Goal: Task Accomplishment & Management: Complete application form

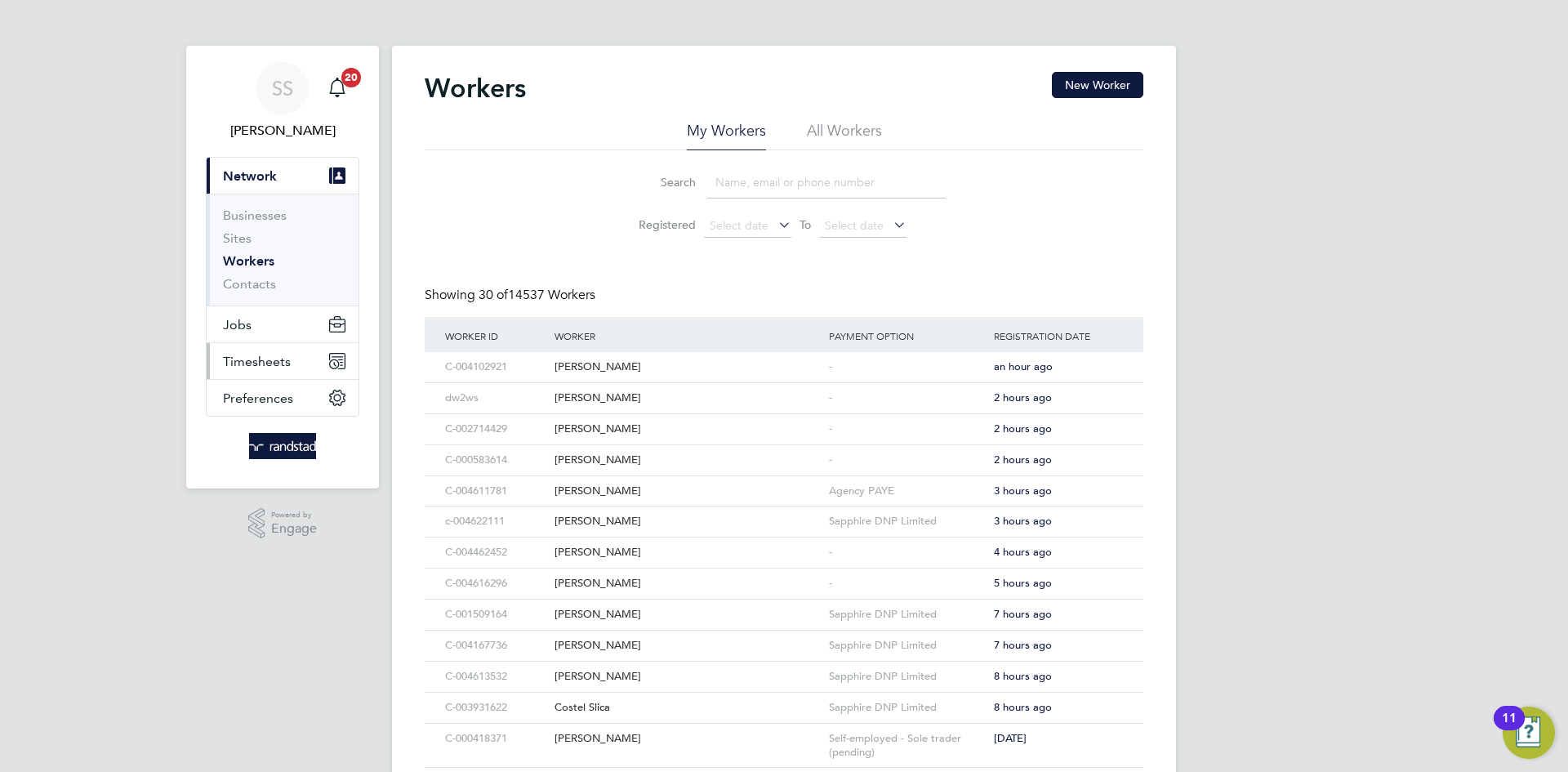
click at [306, 356] on button "Timesheets" at bounding box center [282, 361] width 152 height 36
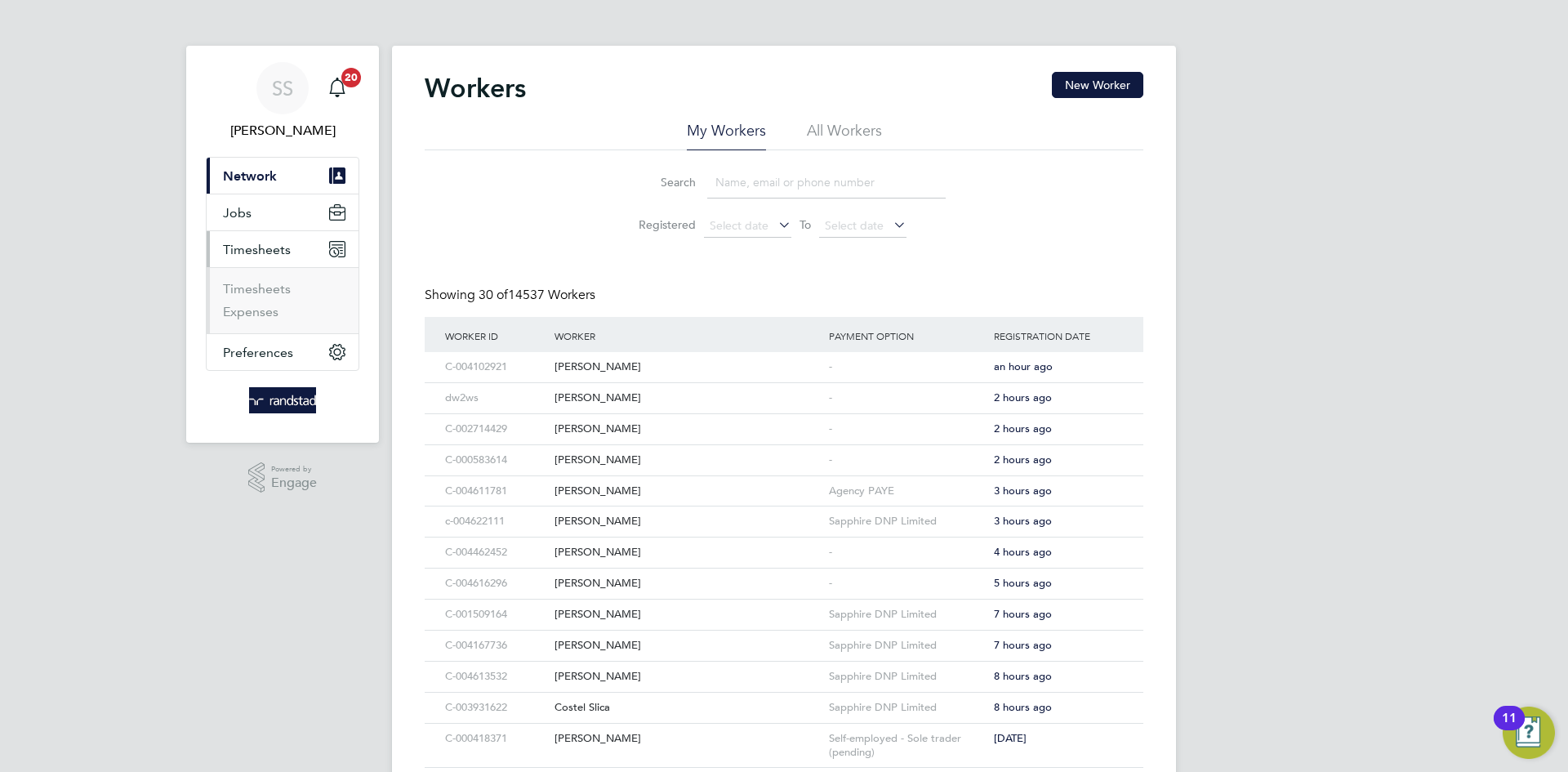
click at [287, 300] on li "Timesheets" at bounding box center [284, 292] width 122 height 23
click at [279, 290] on link "Timesheets" at bounding box center [256, 289] width 68 height 15
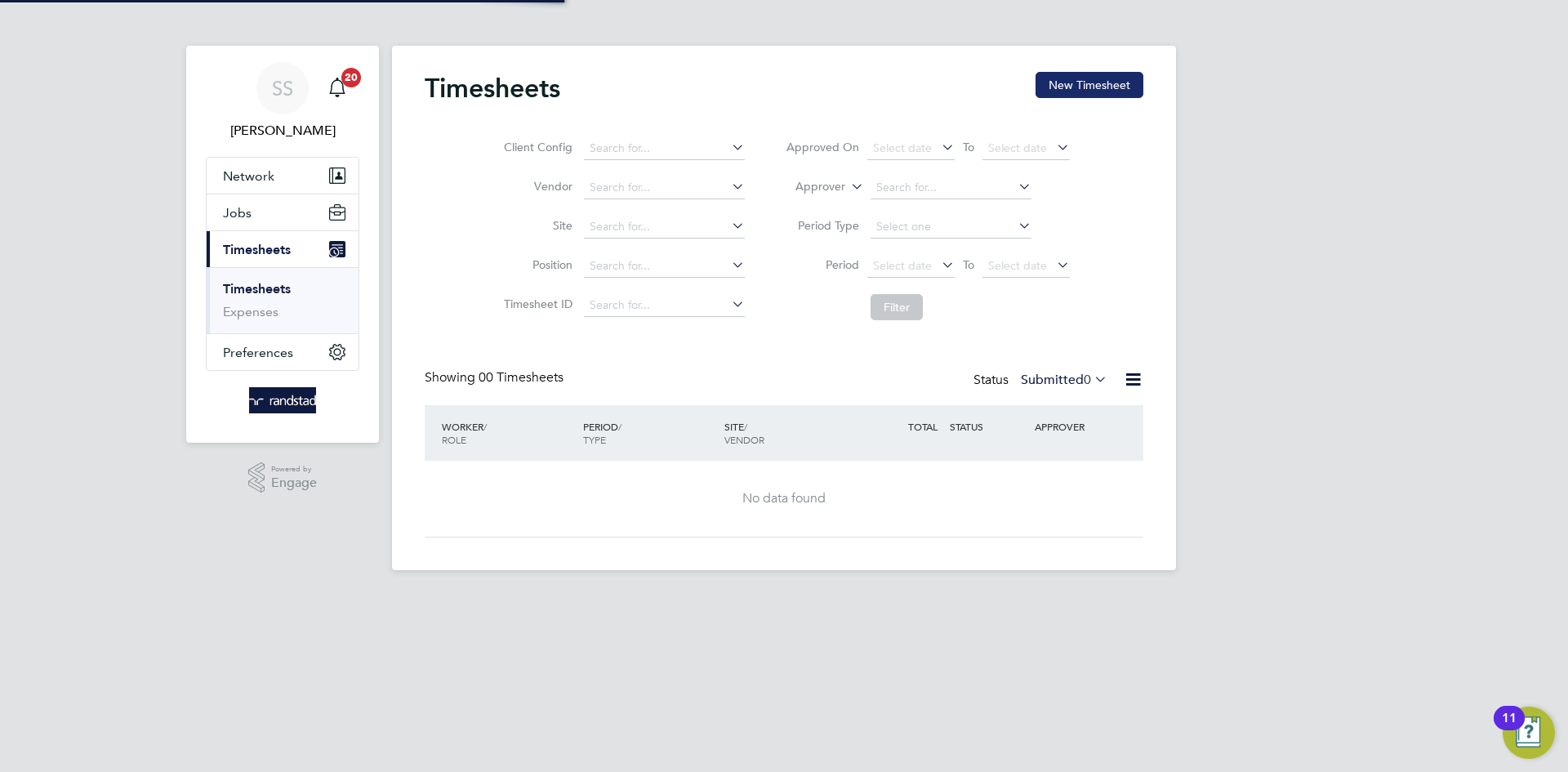
click at [1114, 92] on button "New Timesheet" at bounding box center [1089, 84] width 108 height 26
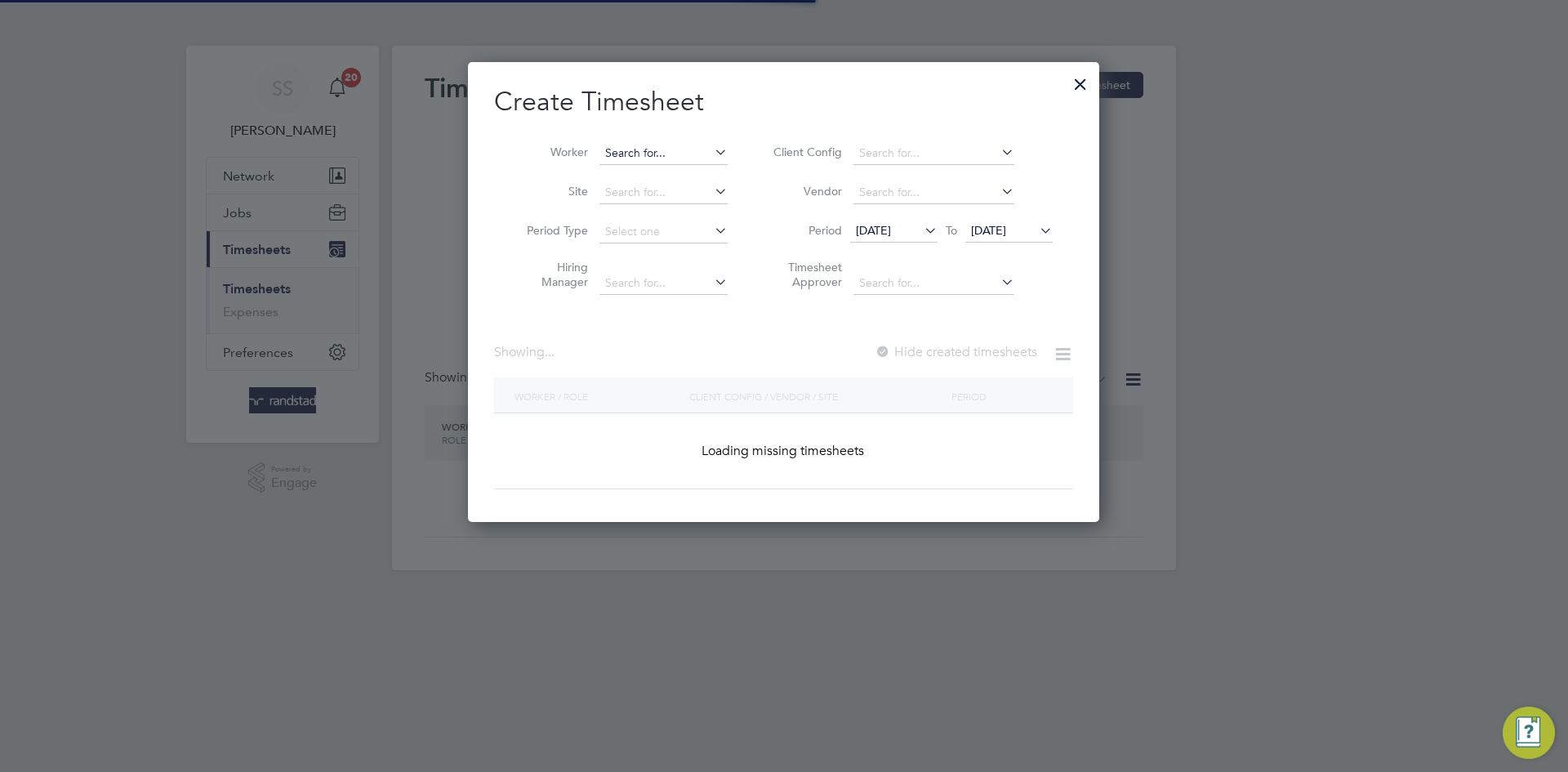
scroll to position [461, 632]
drag, startPoint x: 667, startPoint y: 150, endPoint x: 669, endPoint y: 139, distance: 11.2
click at [667, 146] on input at bounding box center [663, 154] width 128 height 23
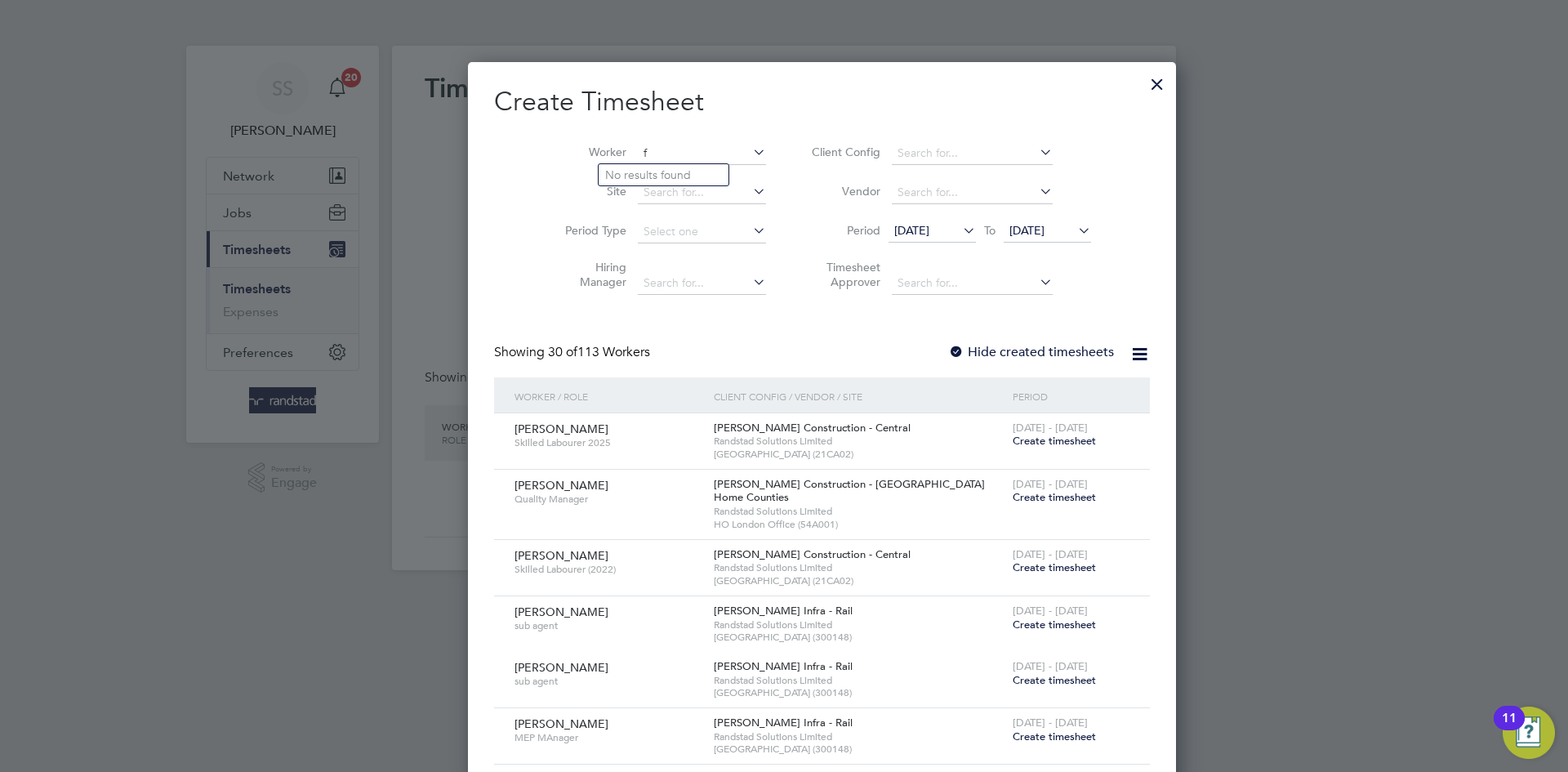
scroll to position [3166, 632]
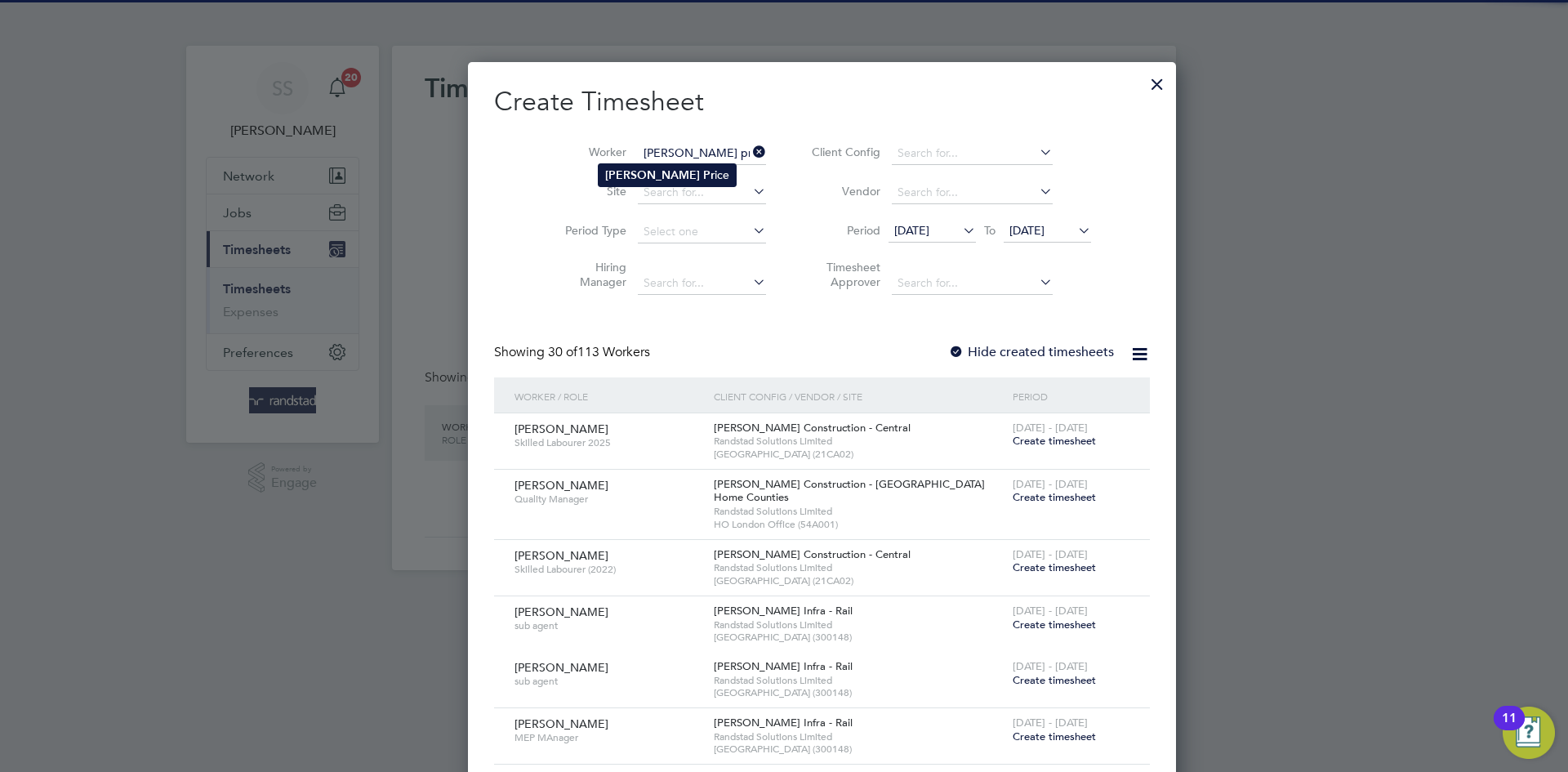
click at [698, 164] on li "[PERSON_NAME] ice" at bounding box center [667, 175] width 138 height 22
type input "[PERSON_NAME]"
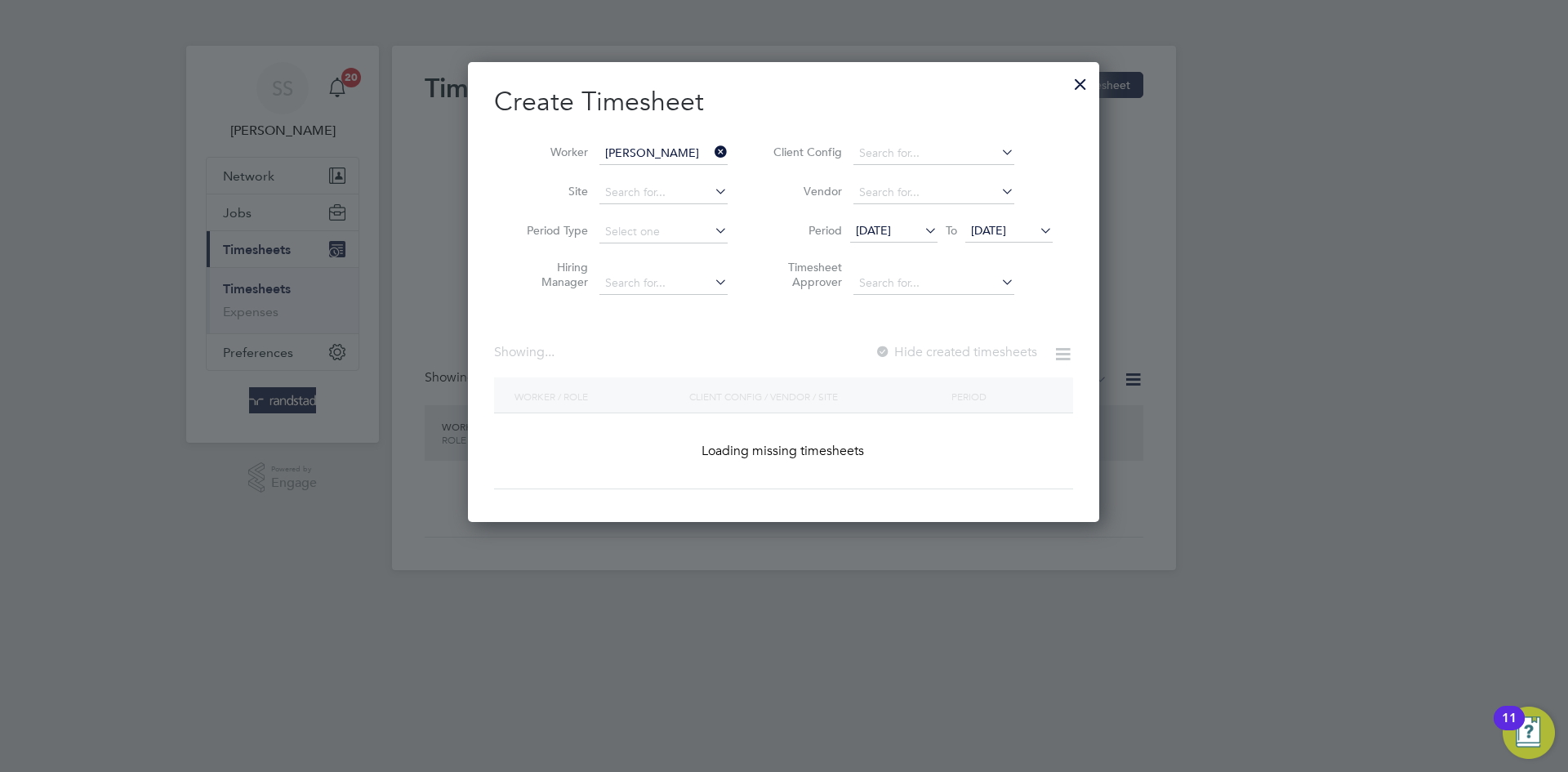
scroll to position [461, 632]
click at [778, 111] on h2 "Create Timesheet" at bounding box center [784, 102] width 579 height 34
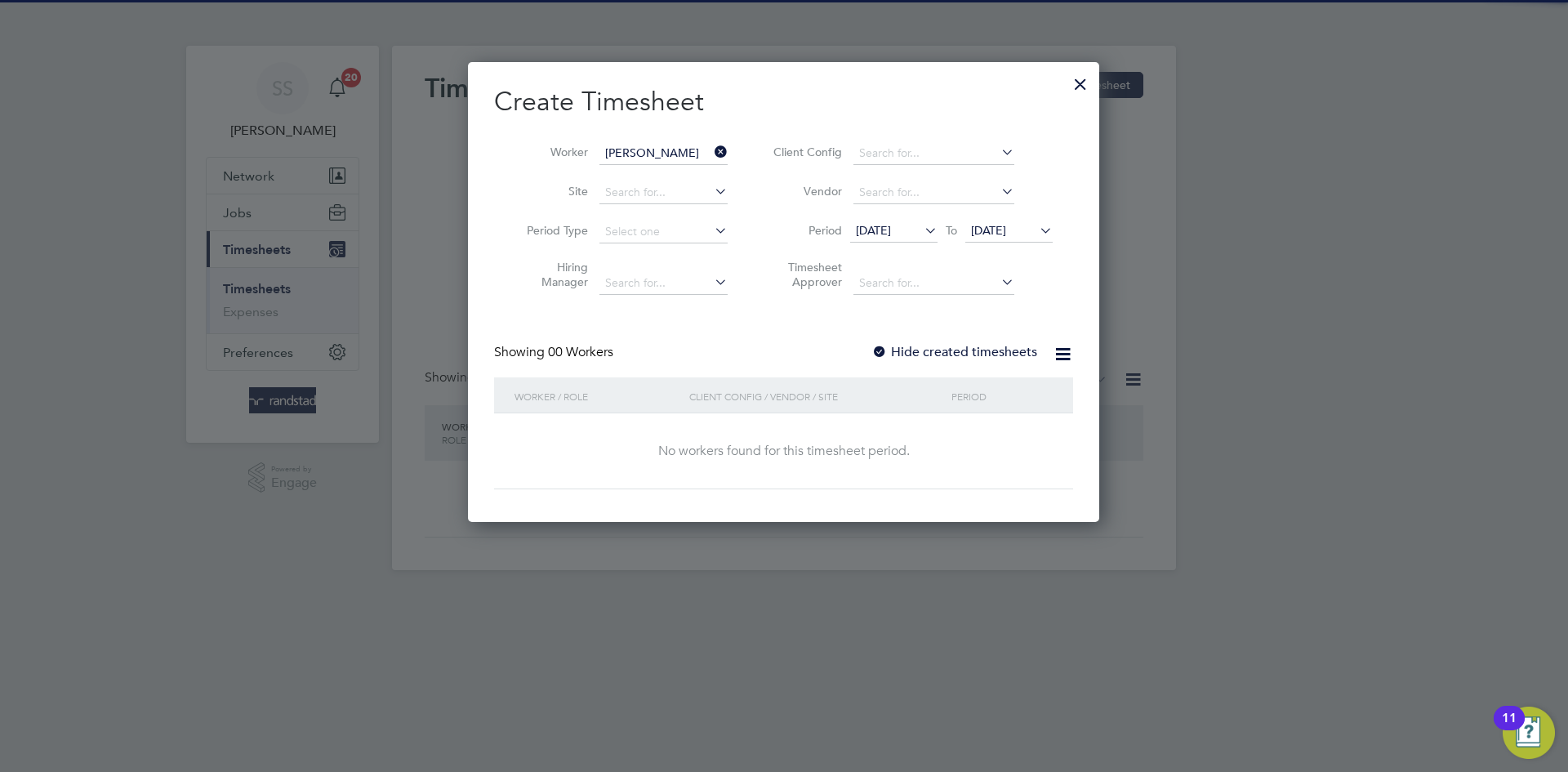
drag, startPoint x: 997, startPoint y: 365, endPoint x: 1008, endPoint y: 346, distance: 22.0
click at [999, 361] on div "Showing 00 Workers Hide created timesheets" at bounding box center [784, 360] width 579 height 33
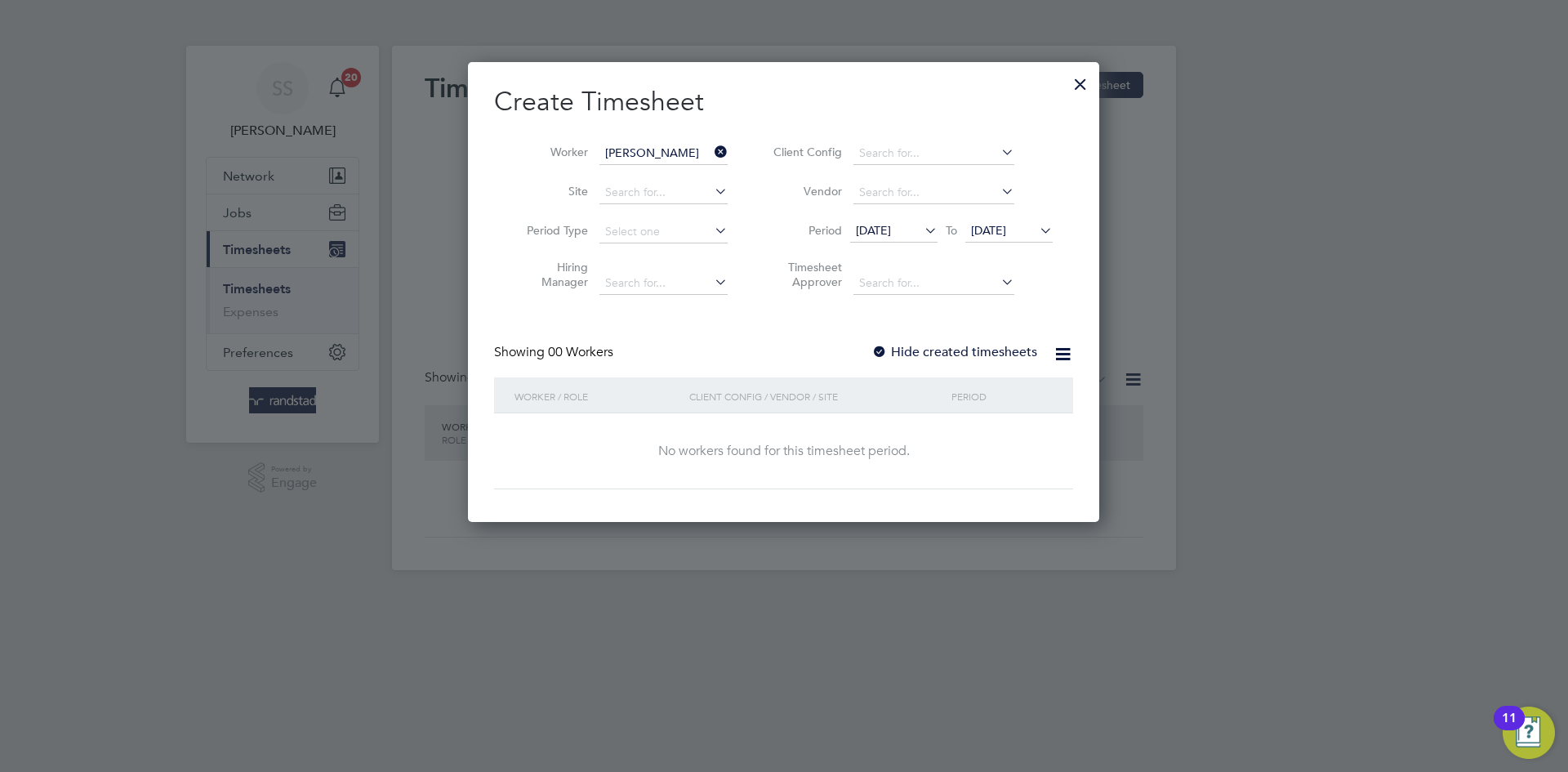
click at [1008, 346] on label "Hide created timesheets" at bounding box center [954, 352] width 165 height 16
click at [1000, 221] on span "[DATE]" at bounding box center [1008, 231] width 87 height 22
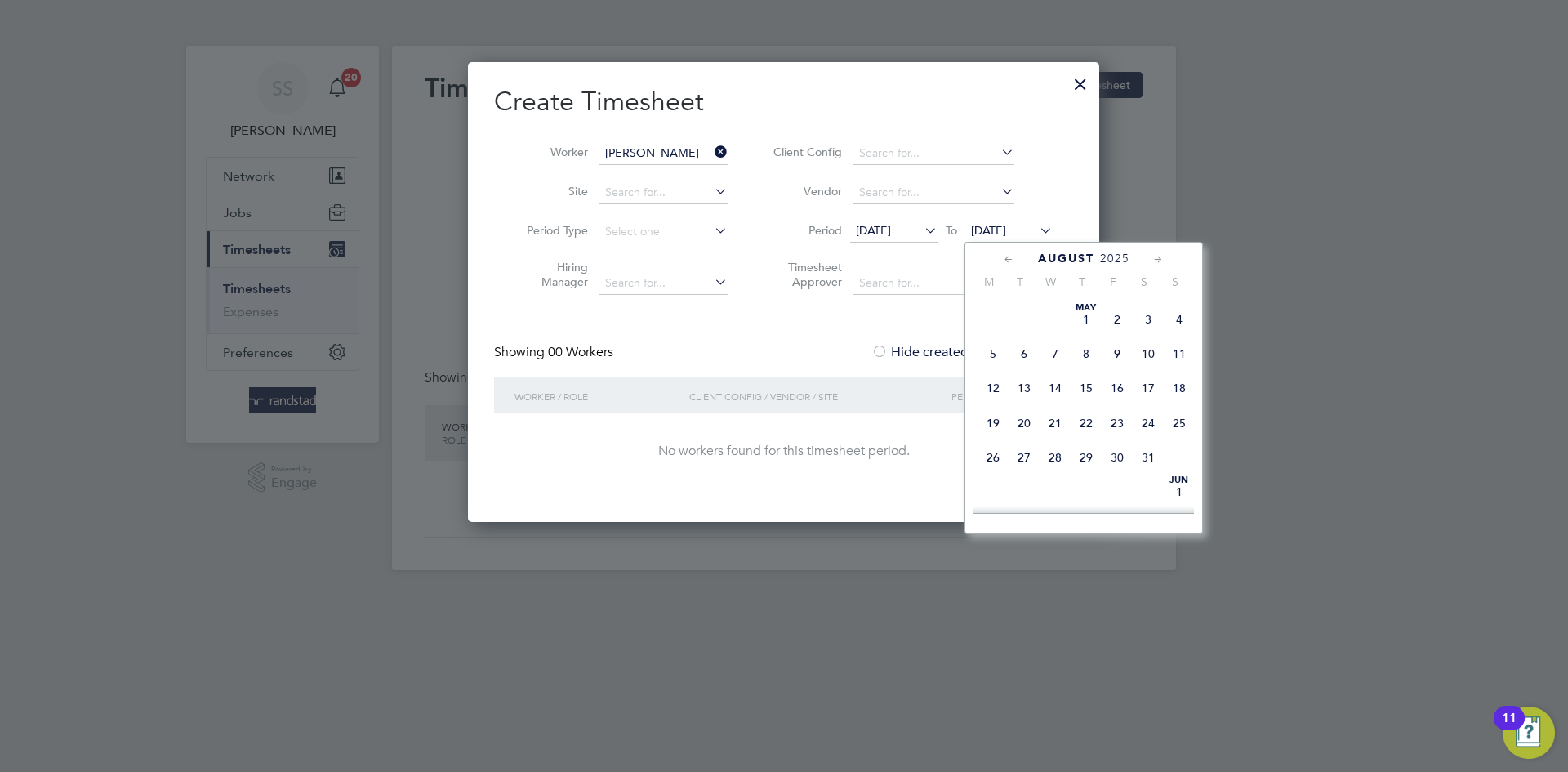
scroll to position [616, 0]
click at [1069, 441] on span "3" at bounding box center [1055, 426] width 31 height 31
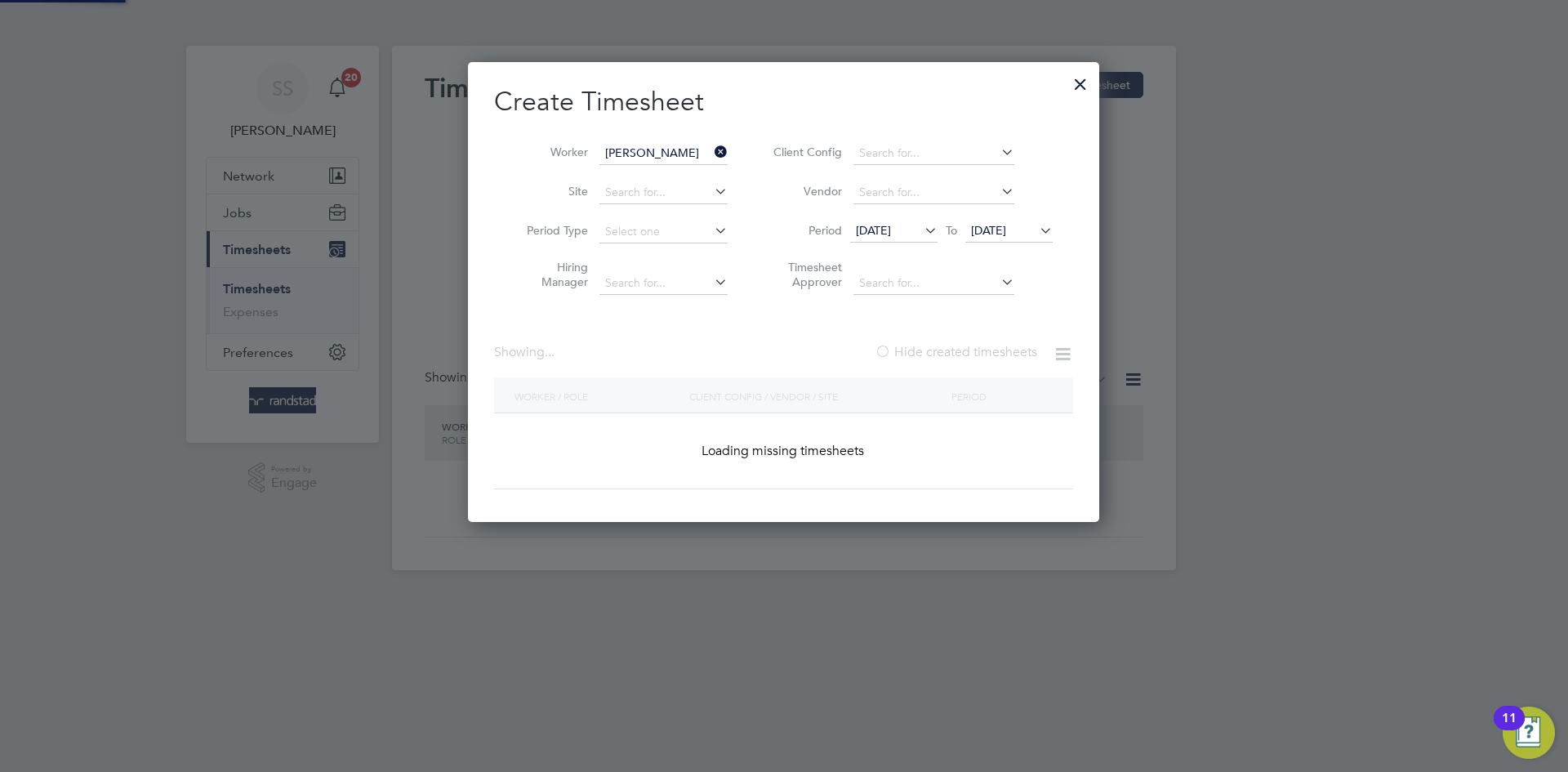
scroll to position [608, 632]
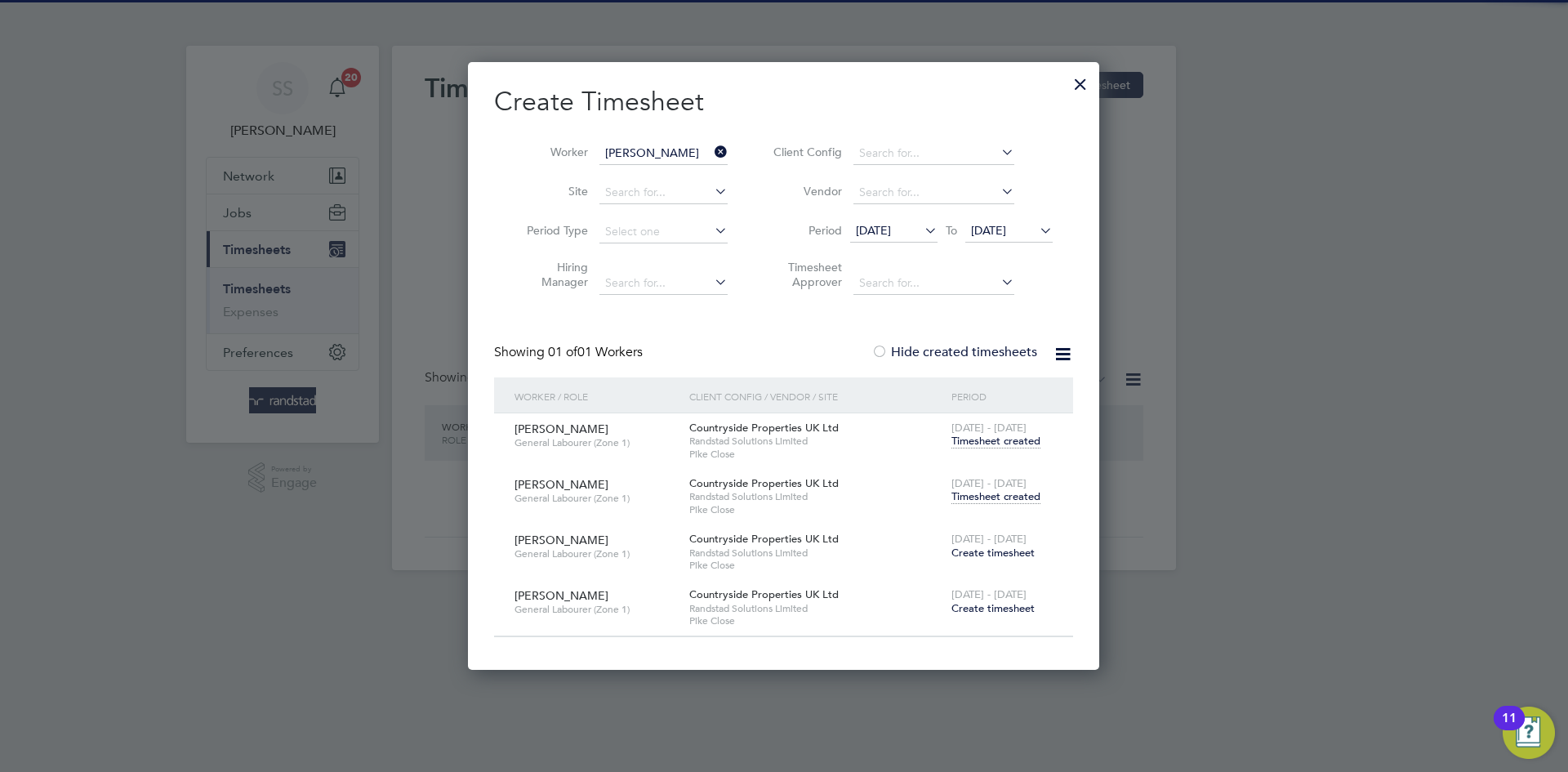
drag, startPoint x: 997, startPoint y: 493, endPoint x: 729, endPoint y: 199, distance: 397.8
click at [996, 493] on span "Timesheet created" at bounding box center [996, 496] width 89 height 14
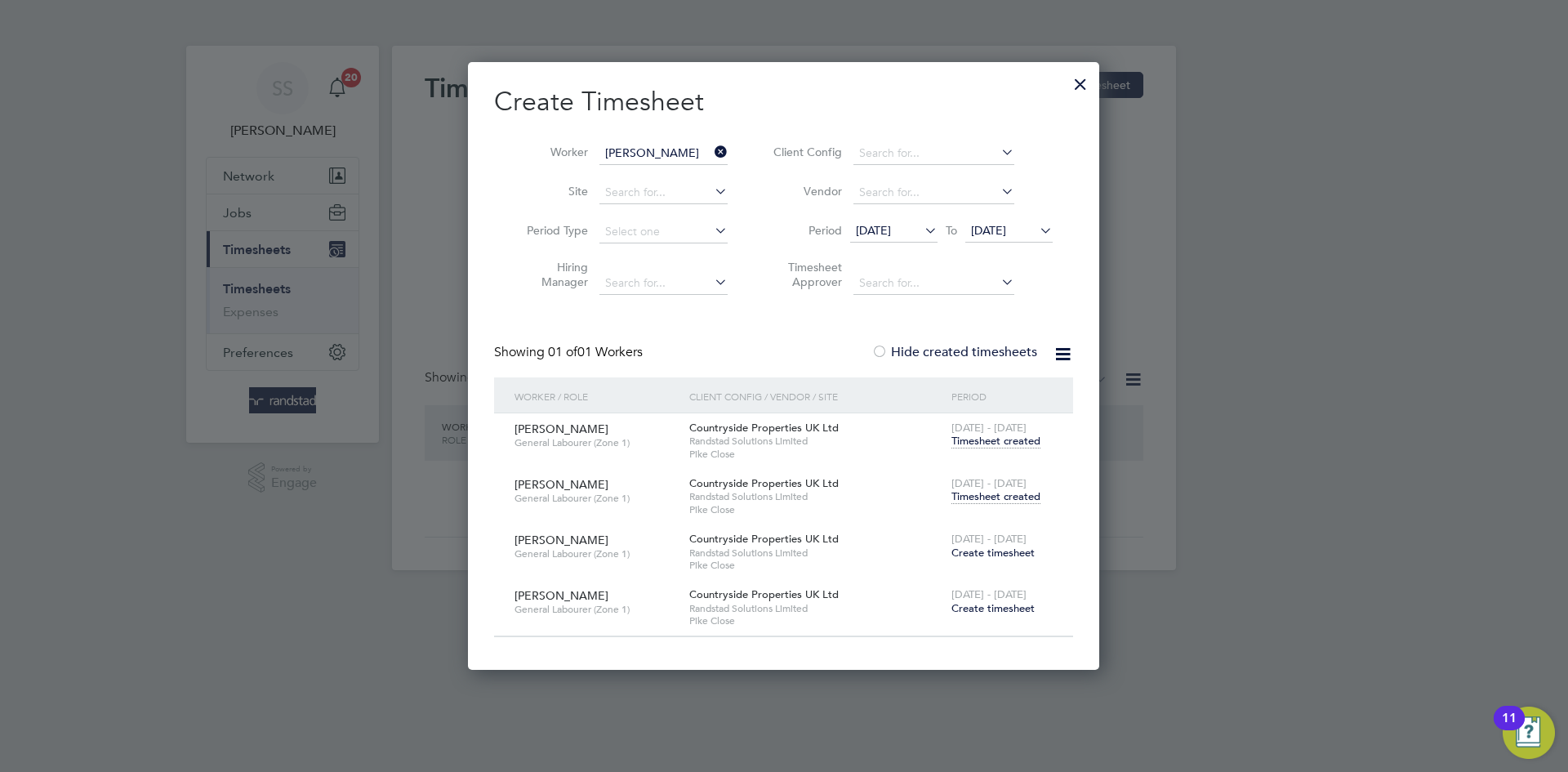
click at [1012, 496] on span "Timesheet created" at bounding box center [996, 496] width 89 height 14
click at [1017, 486] on span "[DATE] - [DATE]" at bounding box center [989, 482] width 75 height 14
click at [1009, 492] on span "Timesheet created" at bounding box center [996, 496] width 89 height 14
click at [1010, 498] on span "Timesheet created" at bounding box center [996, 496] width 89 height 14
click at [1008, 491] on span "Timesheet created" at bounding box center [996, 496] width 89 height 14
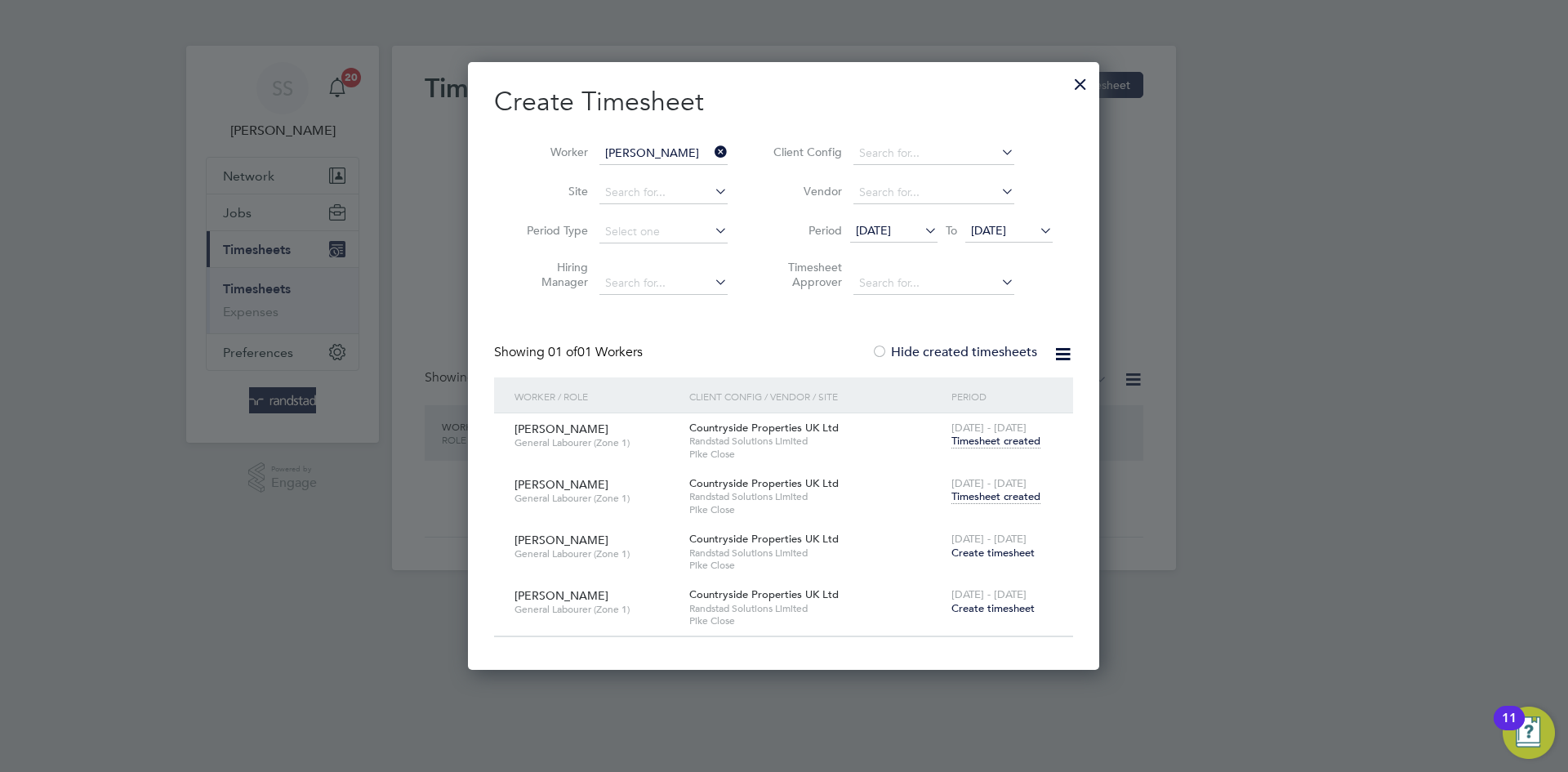
click at [1008, 491] on span "Timesheet created" at bounding box center [996, 496] width 89 height 14
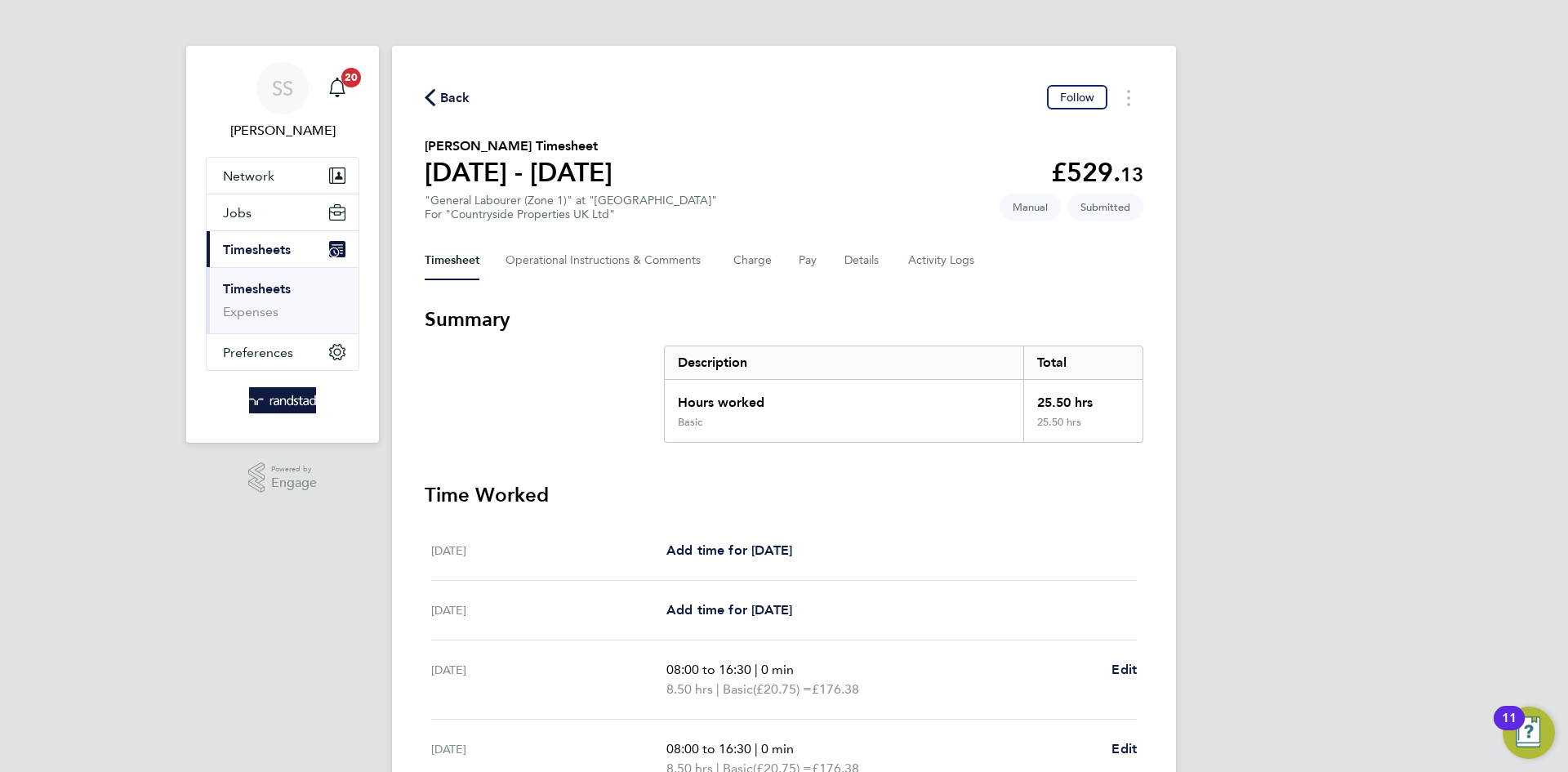
click at [829, 104] on div "Back Follow" at bounding box center [784, 97] width 719 height 25
click at [446, 97] on span "Back" at bounding box center [456, 97] width 31 height 20
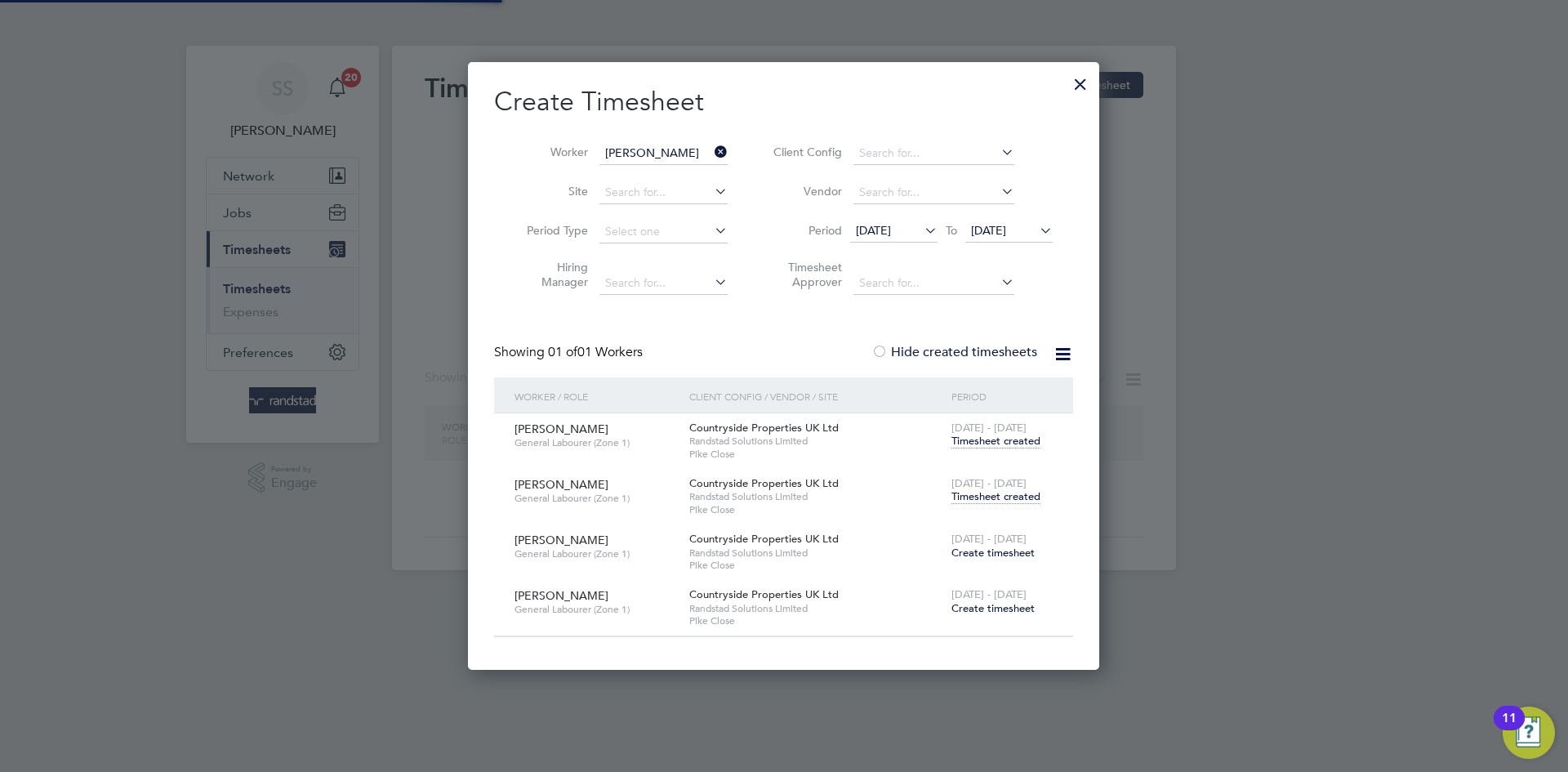
scroll to position [608, 632]
click at [831, 126] on div "Worker [PERSON_NAME] Site Period Type Hiring Manager Client Config Vendor Perio…" at bounding box center [784, 214] width 579 height 177
click at [823, 92] on h2 "Create Timesheet" at bounding box center [784, 102] width 579 height 34
click at [649, 150] on input "[PERSON_NAME]" at bounding box center [663, 154] width 128 height 23
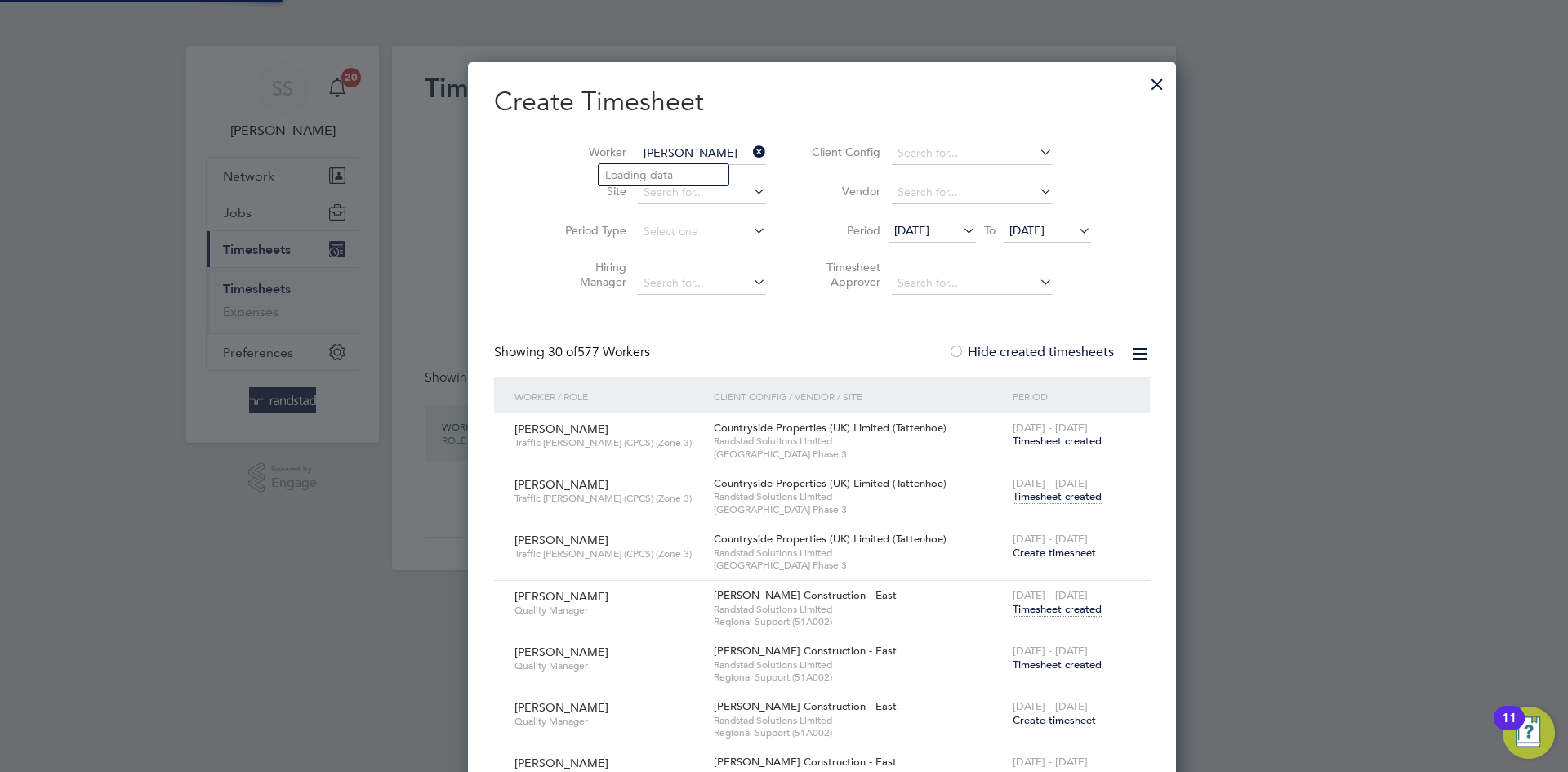
scroll to position [7237, 644]
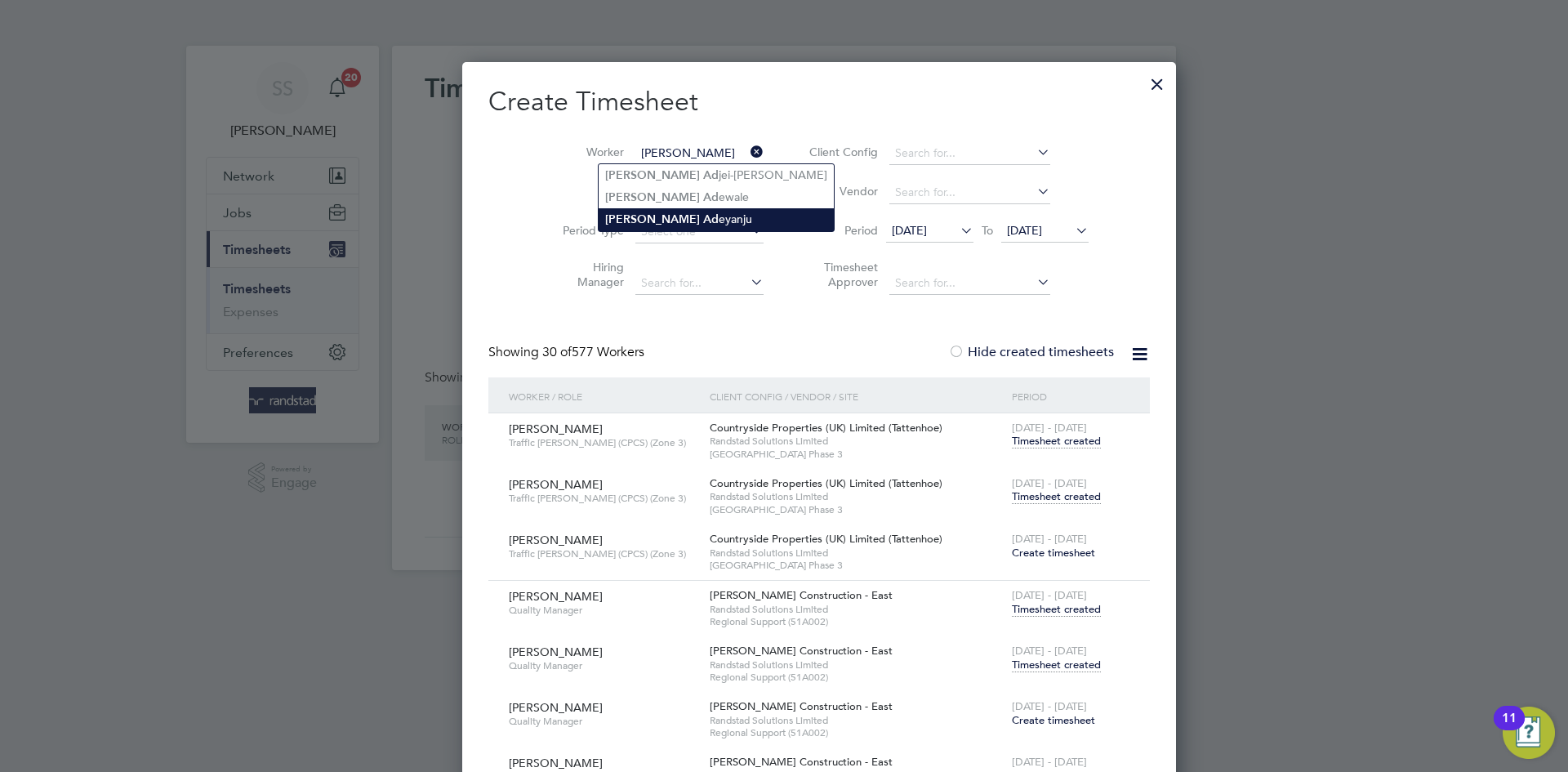
click at [656, 208] on li "[PERSON_NAME] Ad eyanju" at bounding box center [716, 219] width 235 height 22
type input "[PERSON_NAME]"
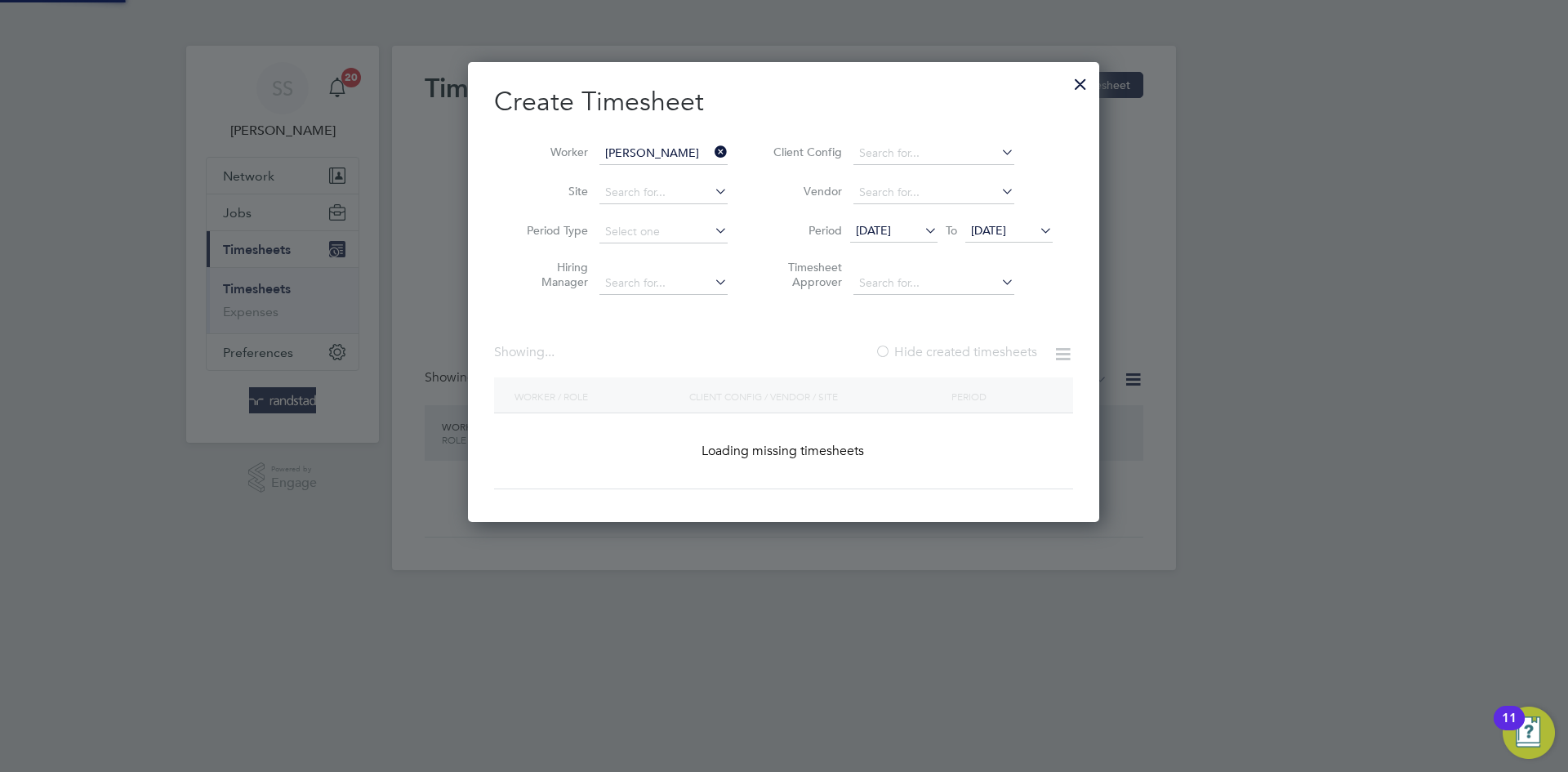
scroll to position [461, 632]
click at [765, 118] on h2 "Create Timesheet" at bounding box center [784, 102] width 579 height 34
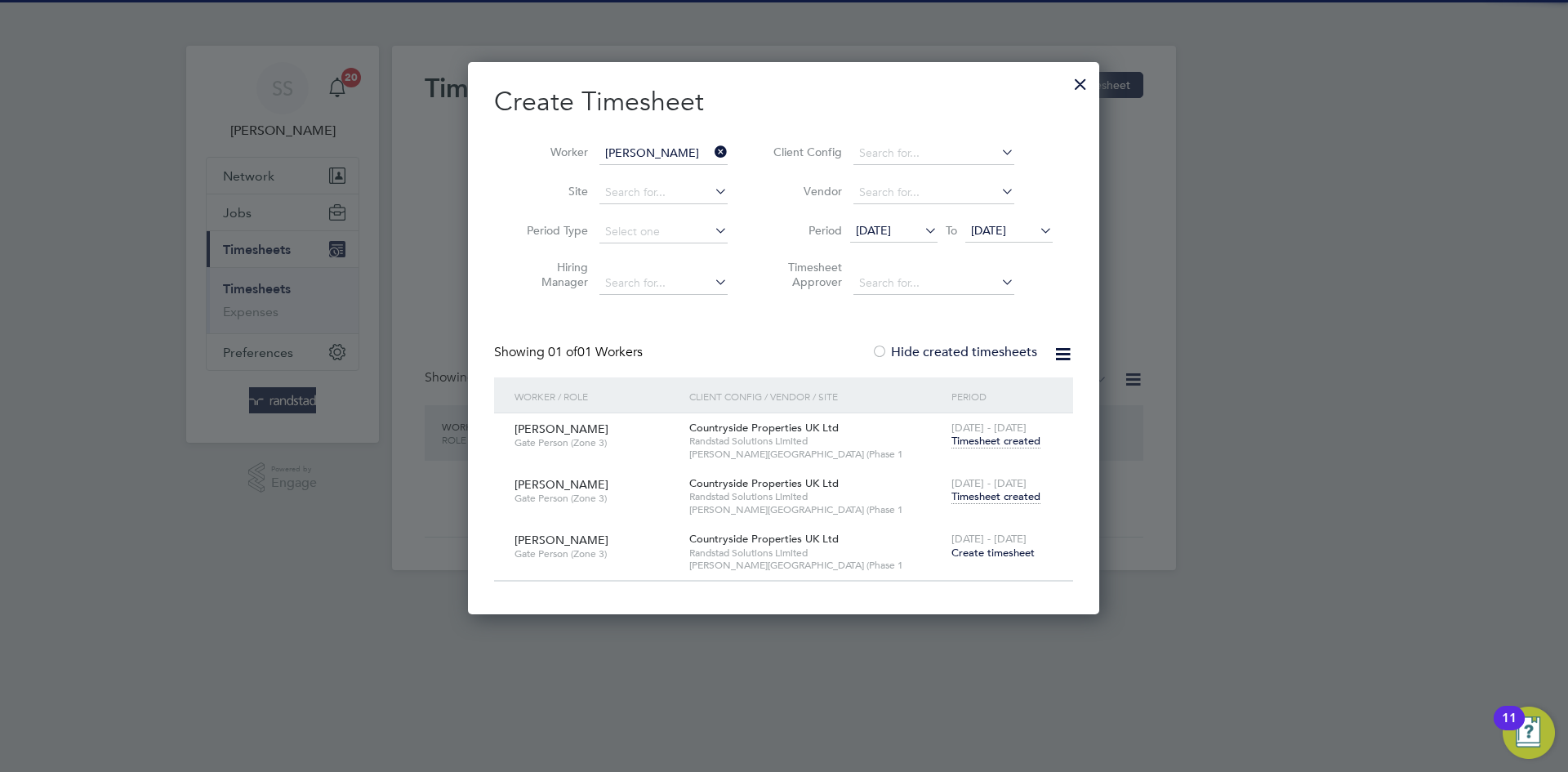
click at [981, 495] on span "Timesheet created" at bounding box center [996, 496] width 89 height 14
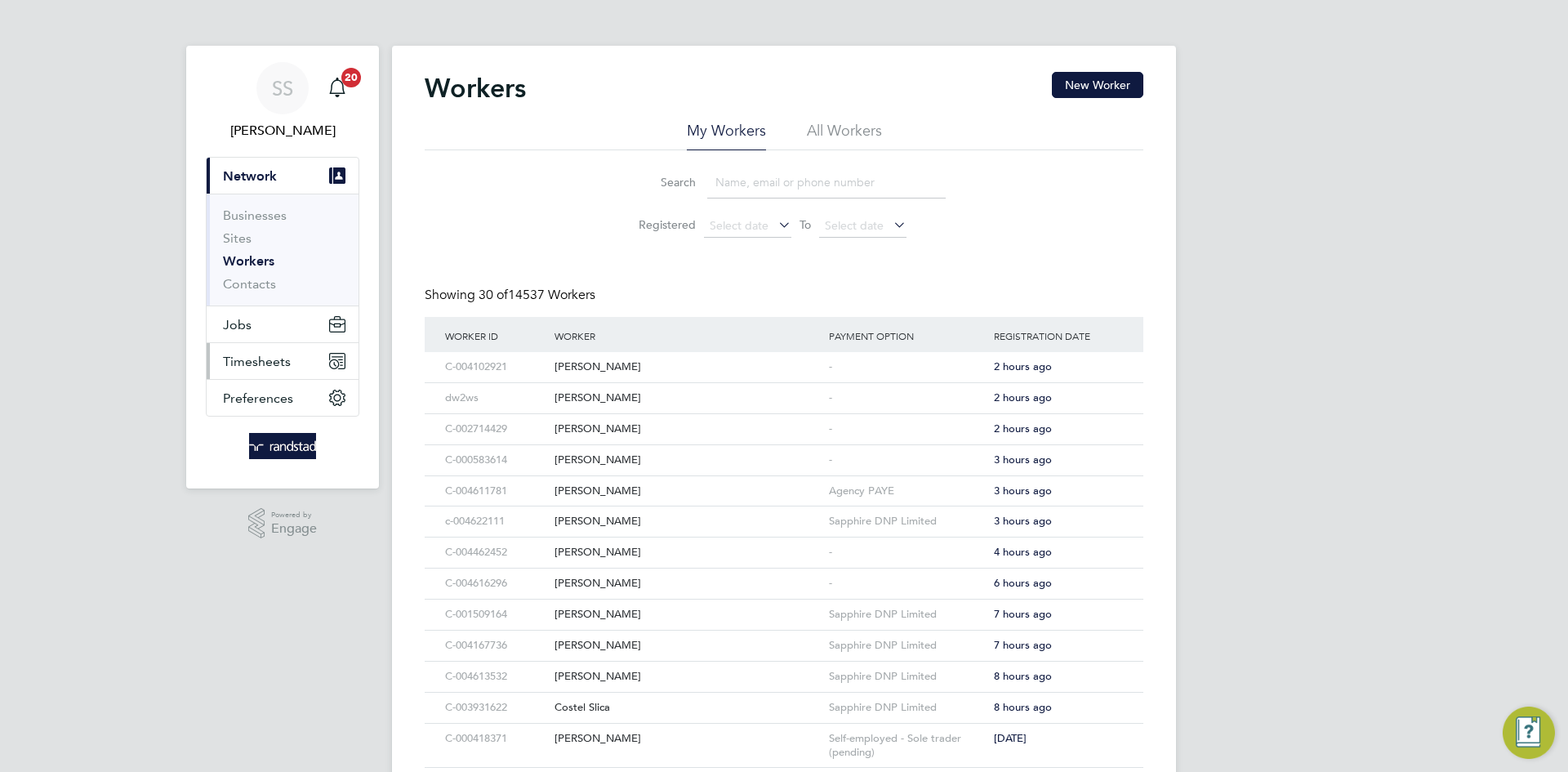
click at [272, 367] on span "Timesheets" at bounding box center [256, 361] width 68 height 15
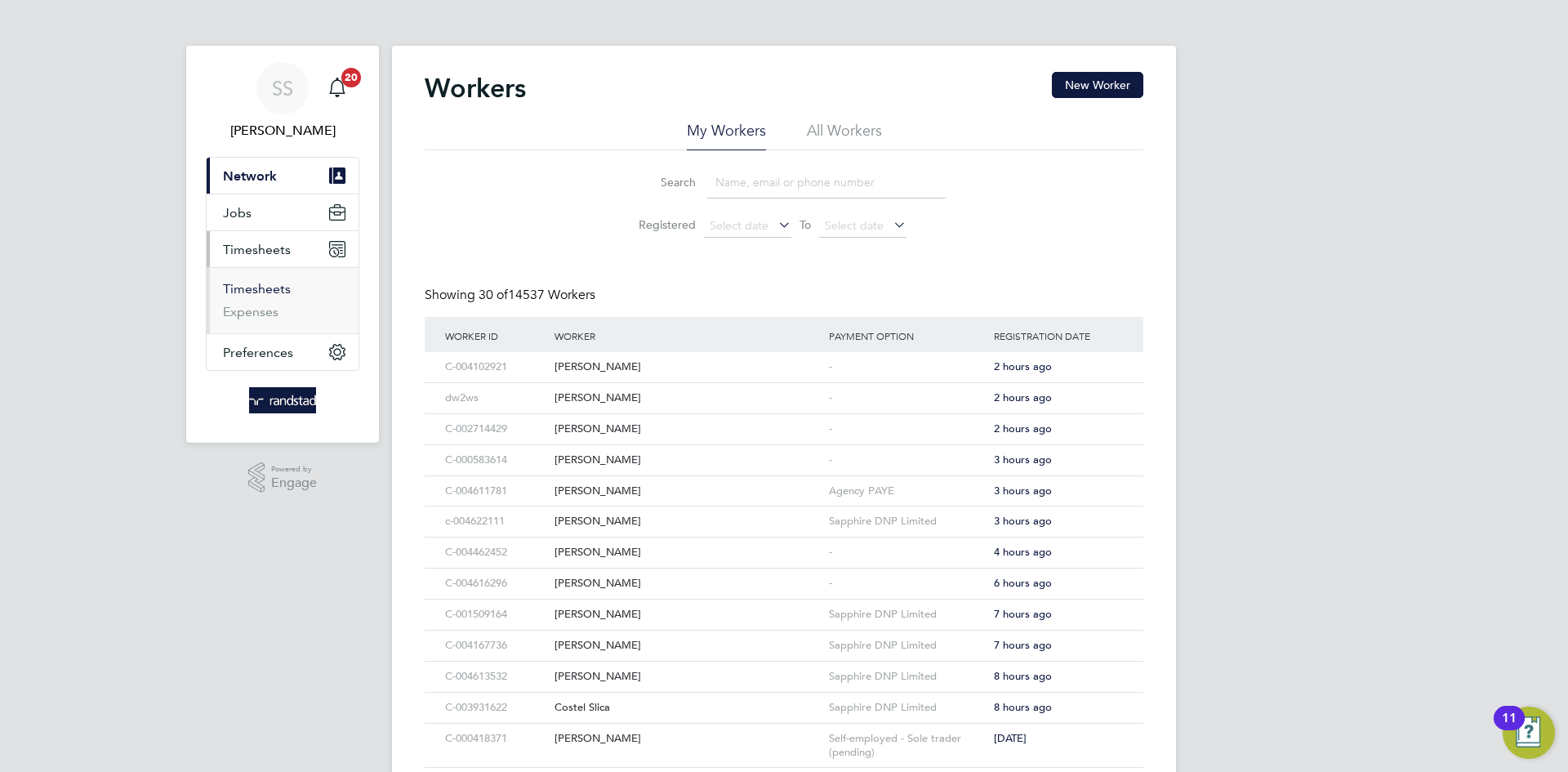
click at [287, 281] on link "Timesheets" at bounding box center [256, 289] width 68 height 15
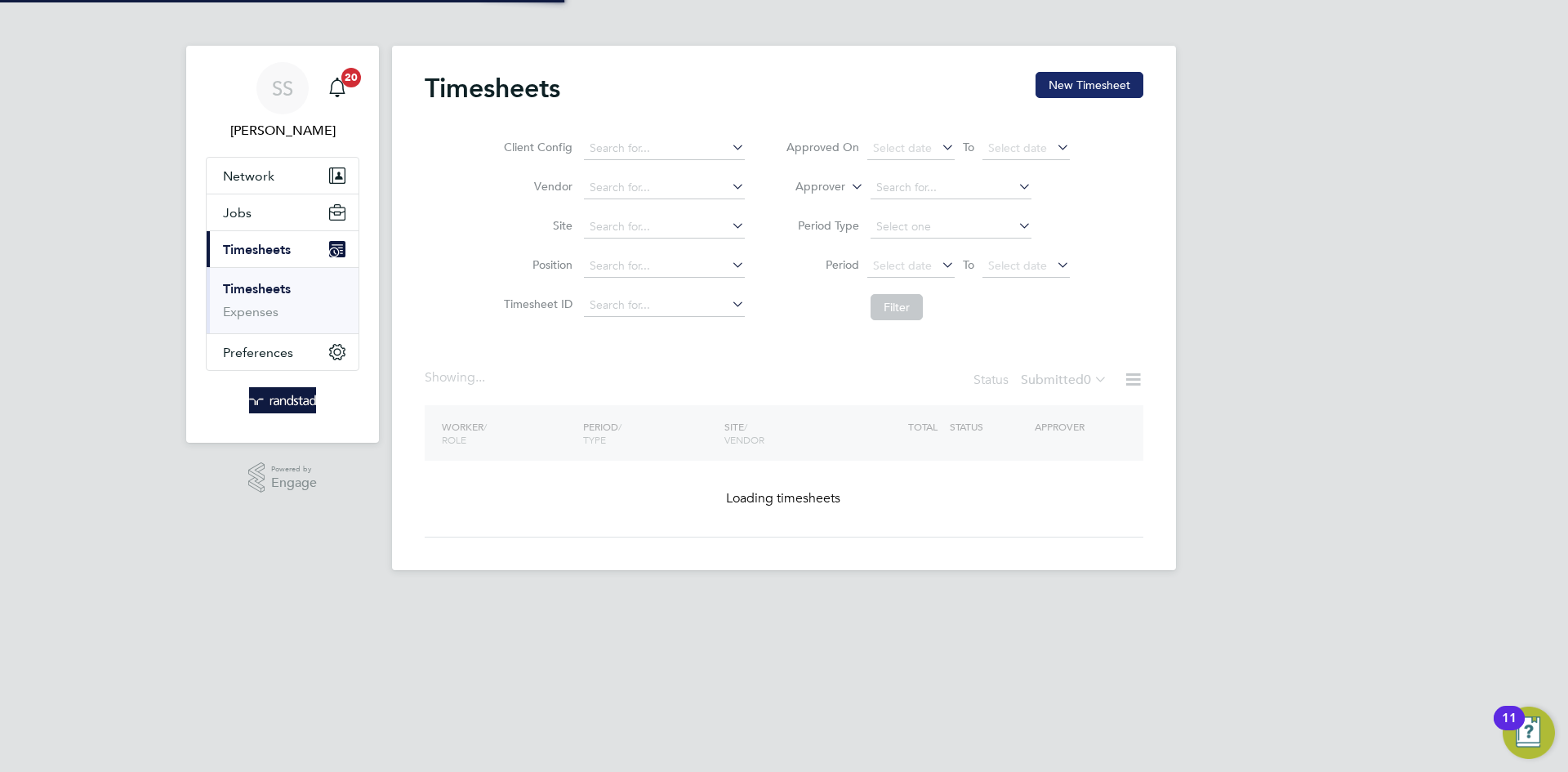
click at [1077, 77] on button "New Timesheet" at bounding box center [1089, 84] width 108 height 26
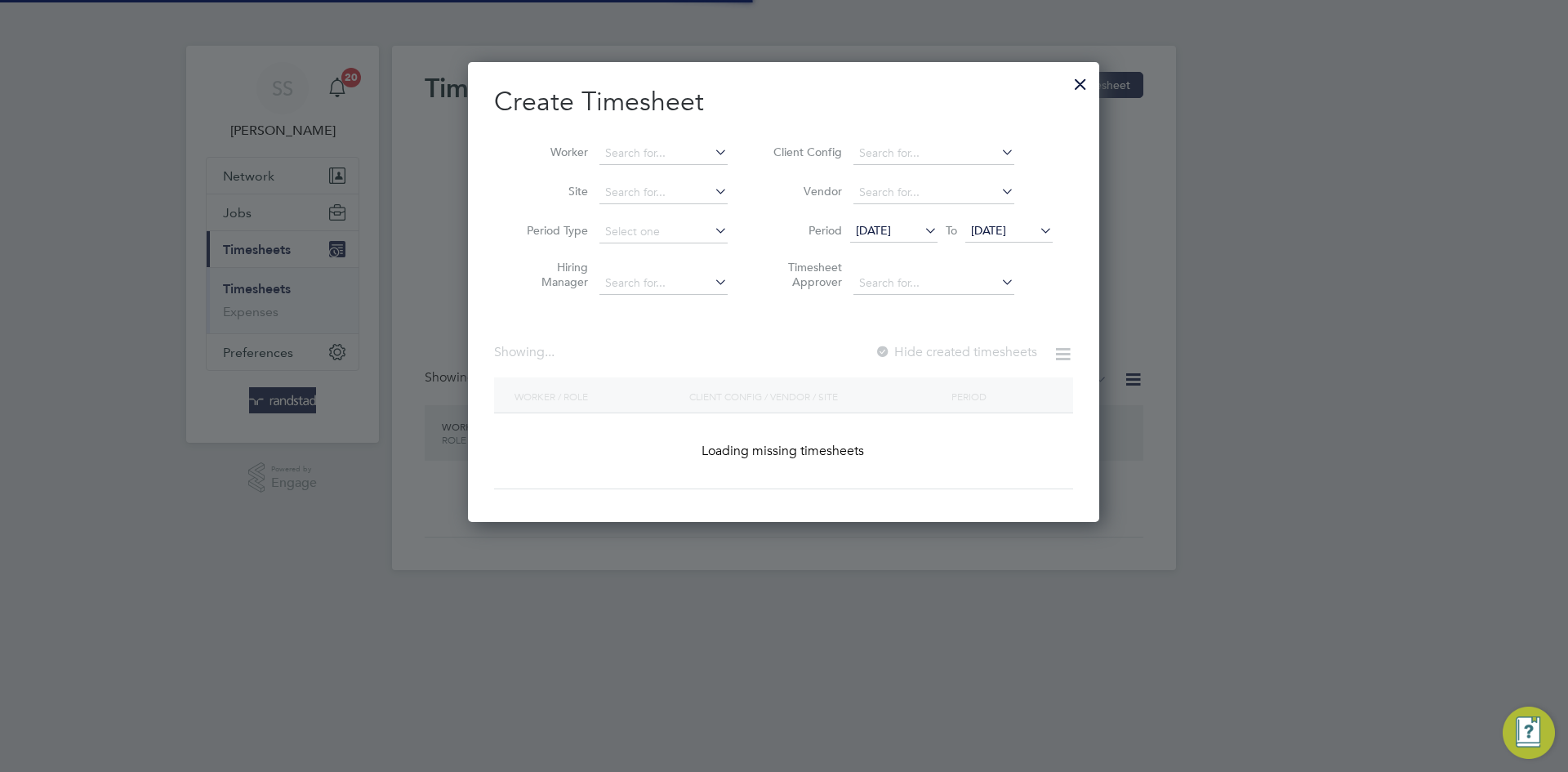
scroll to position [461, 632]
click at [689, 165] on li "Worker" at bounding box center [621, 153] width 254 height 39
click at [682, 153] on input at bounding box center [663, 154] width 128 height 23
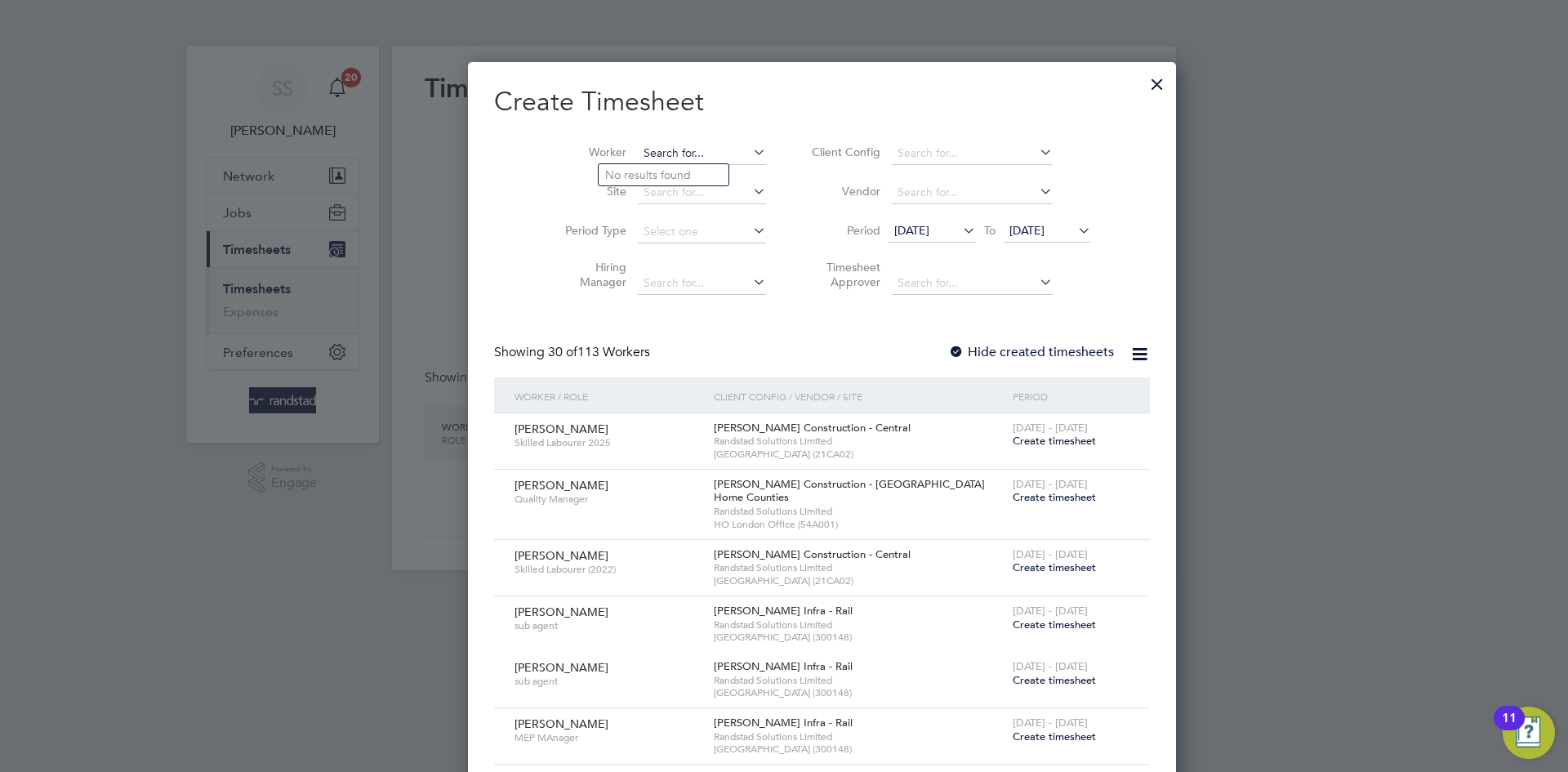
scroll to position [3166, 632]
drag, startPoint x: 663, startPoint y: 188, endPoint x: 771, endPoint y: 123, distance: 126.1
click at [664, 189] on li "Monsuru Mayegun" at bounding box center [675, 197] width 154 height 22
type input "Monsuru Mayegun"
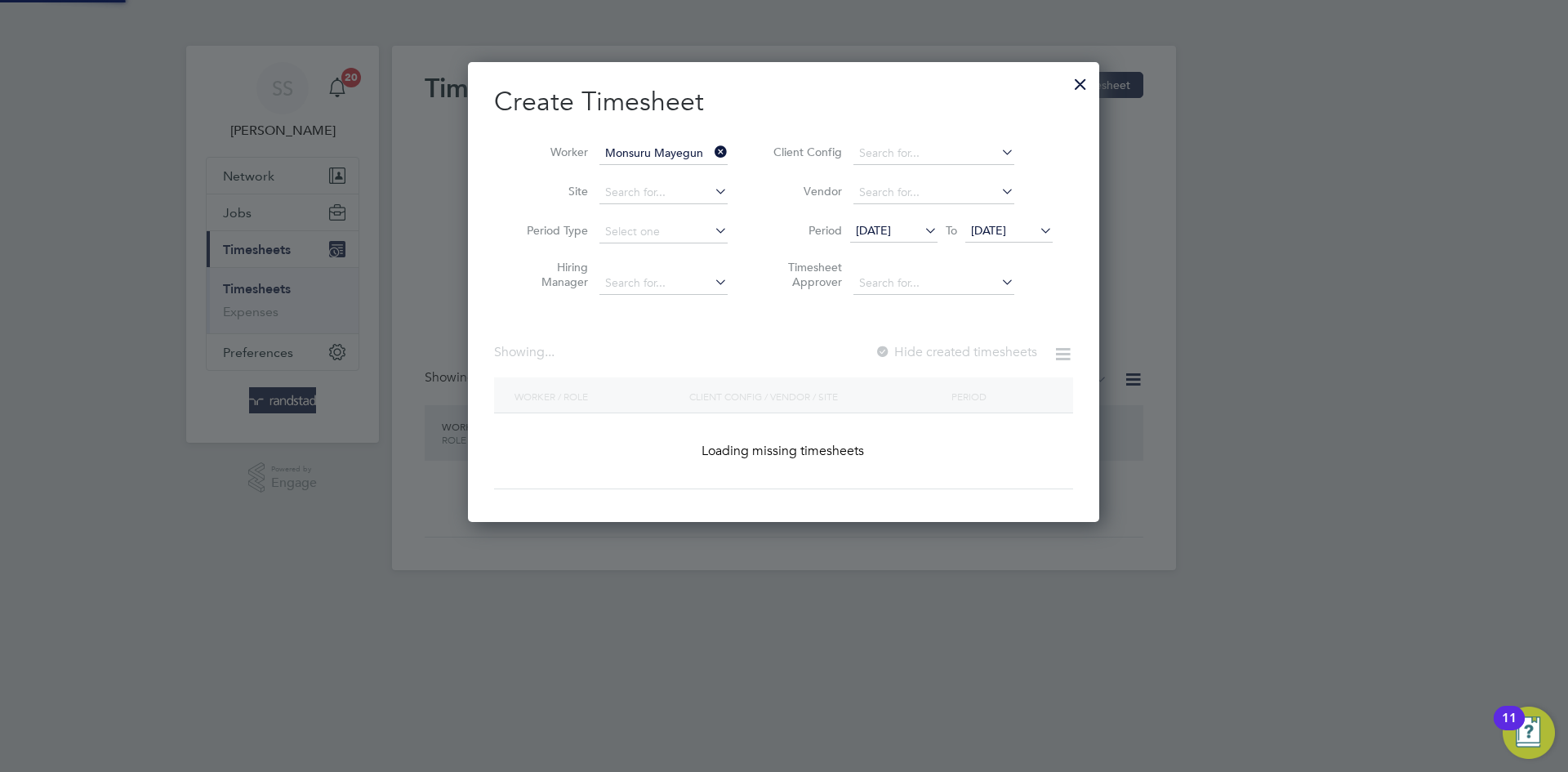
click at [772, 120] on div "Create Timesheet Worker Monsuru Mayegun Site Period Type Hiring Manager Client …" at bounding box center [784, 287] width 579 height 404
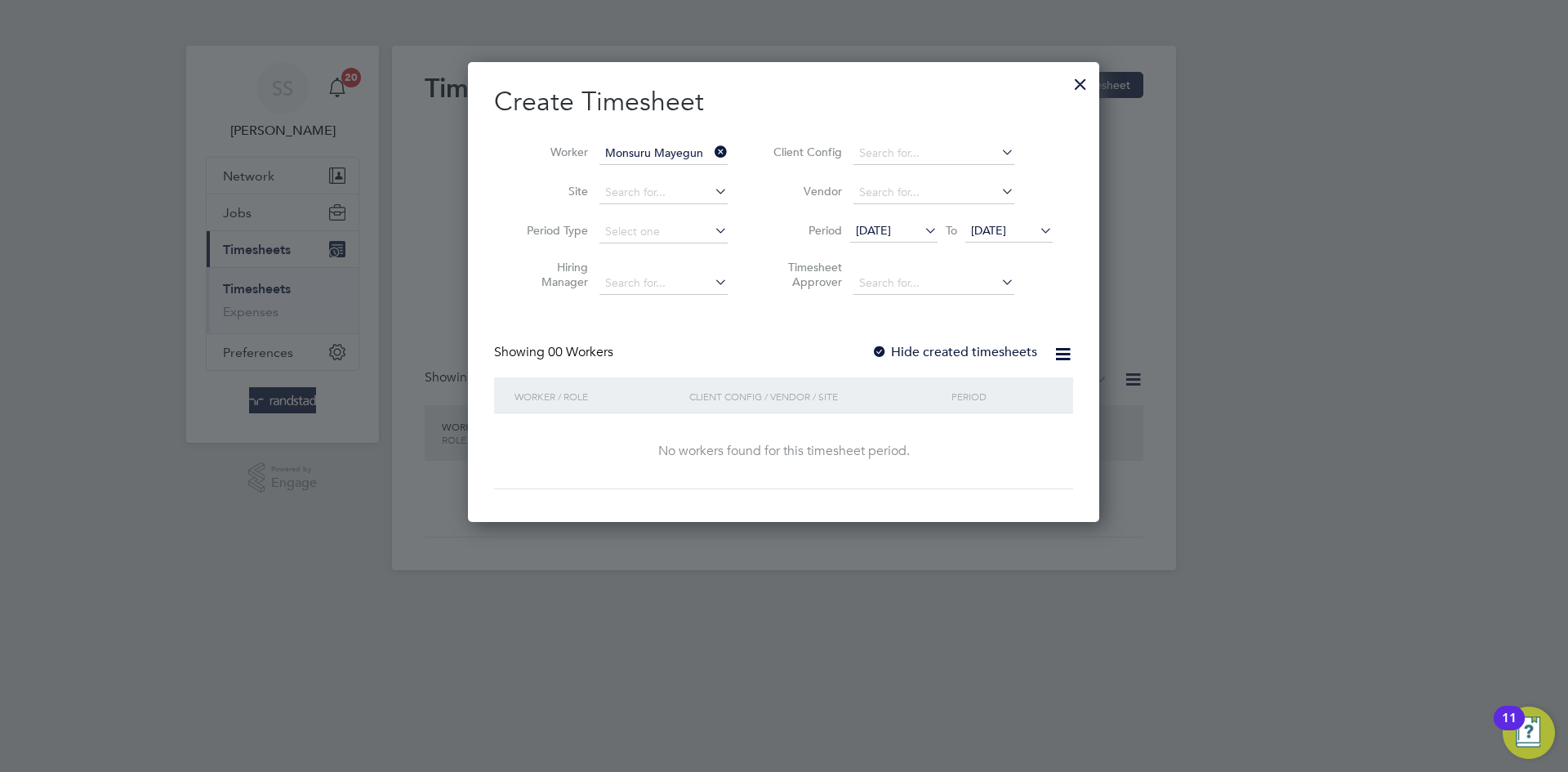
click at [992, 345] on label "Hide created timesheets" at bounding box center [954, 352] width 165 height 16
click at [1006, 231] on span "[DATE]" at bounding box center [988, 229] width 35 height 14
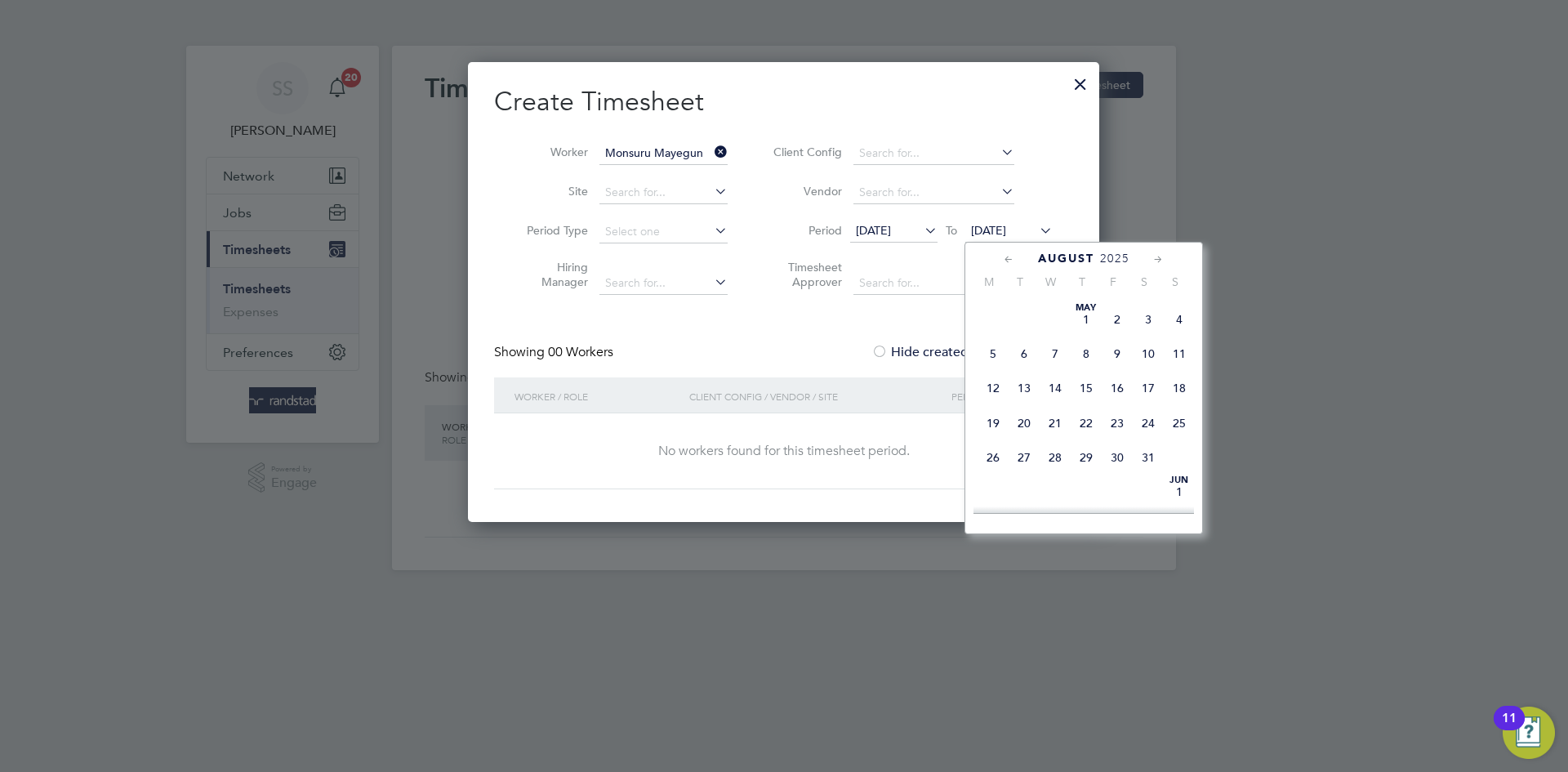
scroll to position [616, 0]
click at [1083, 407] on span "28" at bounding box center [1085, 392] width 31 height 31
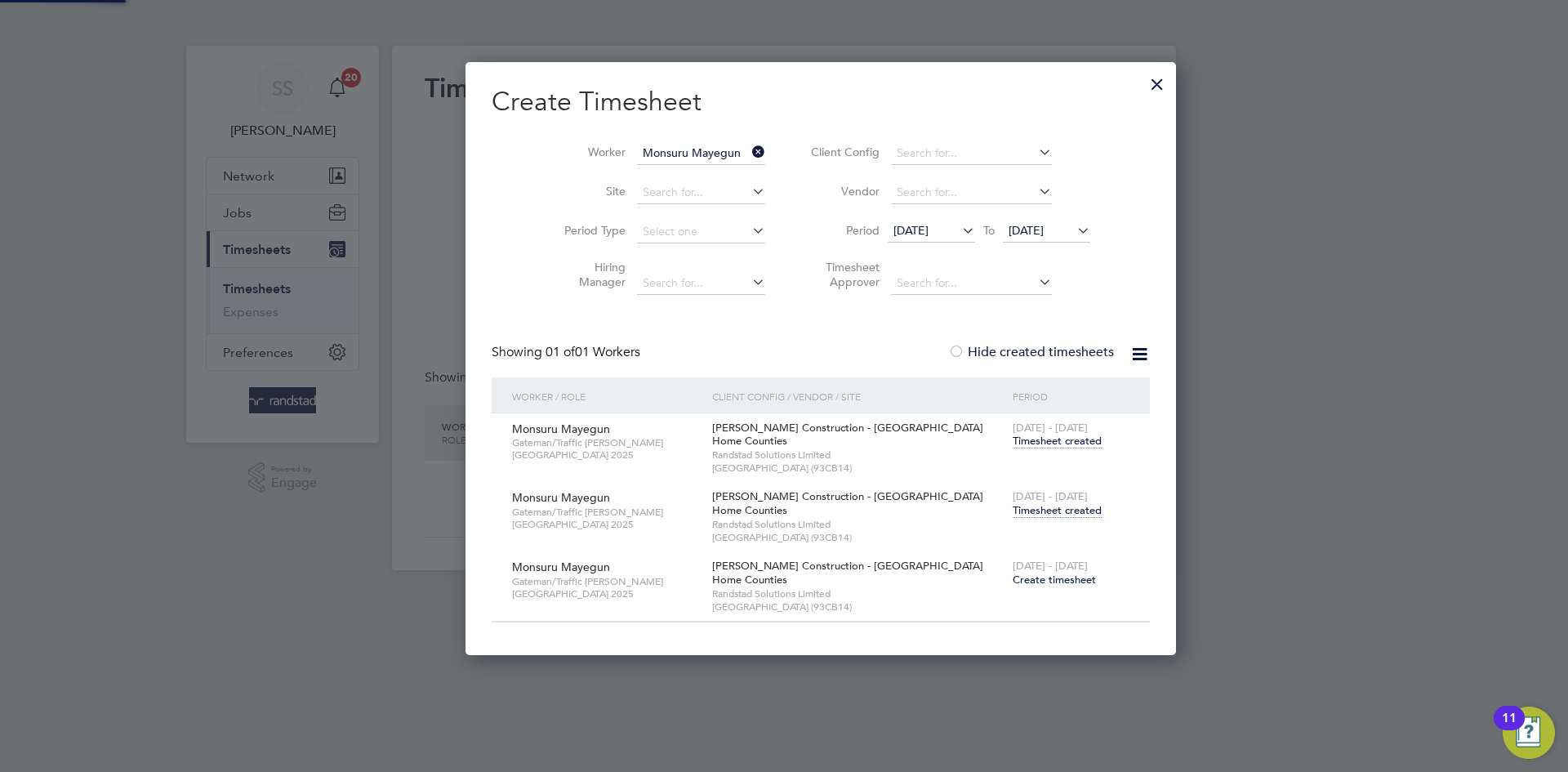
scroll to position [593, 636]
click at [1013, 507] on span "Timesheet created" at bounding box center [1057, 509] width 89 height 14
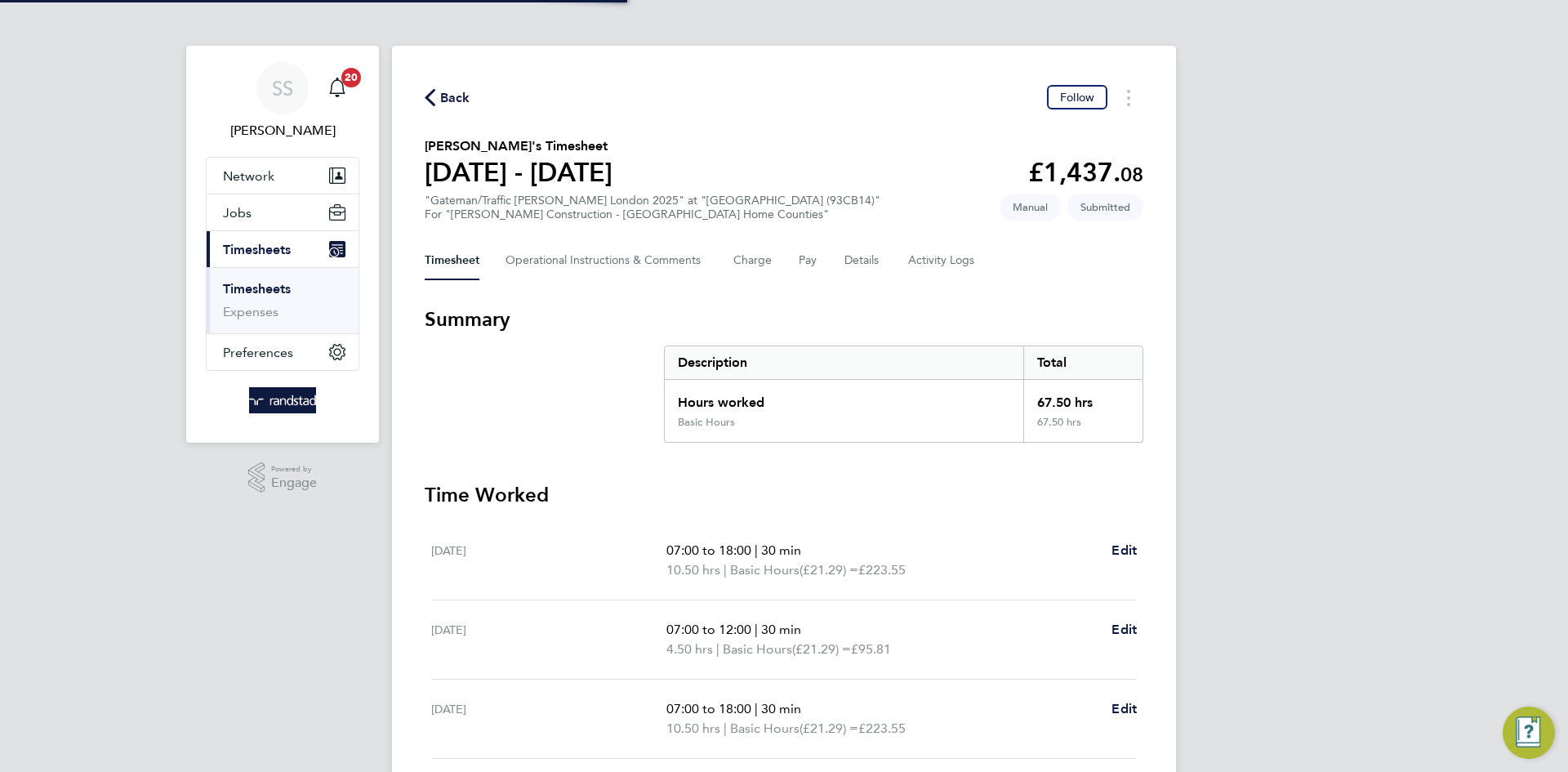
click at [789, 130] on div "Back Follow Monsuru Mayegun's Timesheet 16 - 22 Aug 2025 £1,437. 08 "Gateman/Tr…" at bounding box center [784, 619] width 784 height 1147
click at [721, 142] on section "Monsuru Mayegun's Timesheet 16 - 22 Aug 2025 £1,437. 08 "Gateman/Traffic Marsha…" at bounding box center [784, 179] width 719 height 85
